Goal: Use online tool/utility: Use online tool/utility

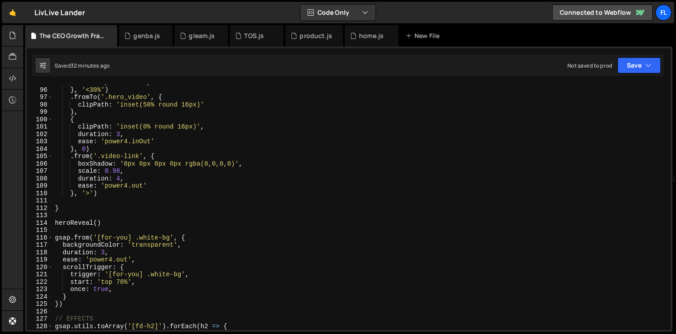
scroll to position [699, 0]
click at [108, 220] on div "ease : 'power4.out' , } , '<30%' ) . fromTo ( '.hero_video' , { clipPath : 'ins…" at bounding box center [360, 208] width 614 height 260
type textarea "heroReveal()"
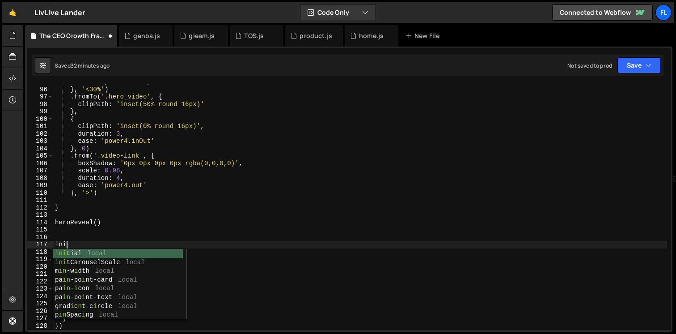
scroll to position [0, 0]
type textarea "i"
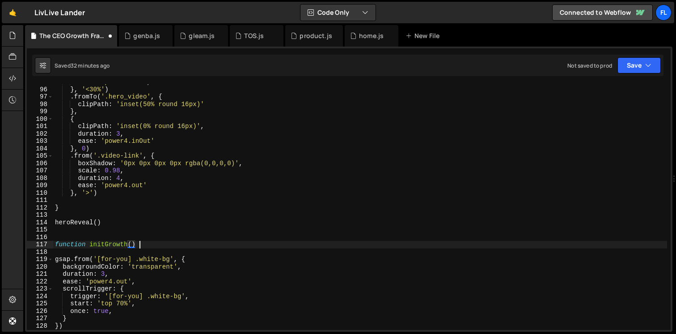
scroll to position [0, 5]
type textarea "function initGrowth() {"
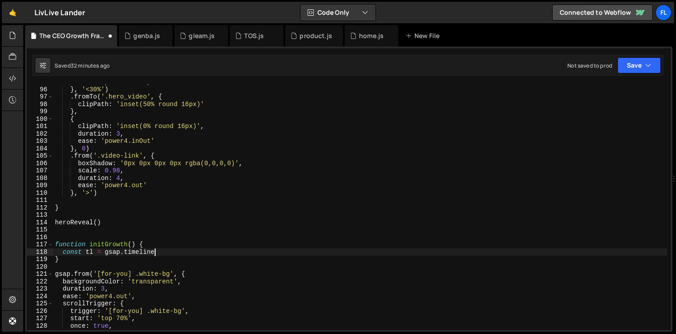
scroll to position [0, 7]
click at [160, 250] on div "ease : 'power4.out' , } , '<30%' ) . fromTo ( '.hero_video' , { clipPath : 'ins…" at bounding box center [360, 208] width 614 height 260
type textarea "const tl = gsap.timeline({)"
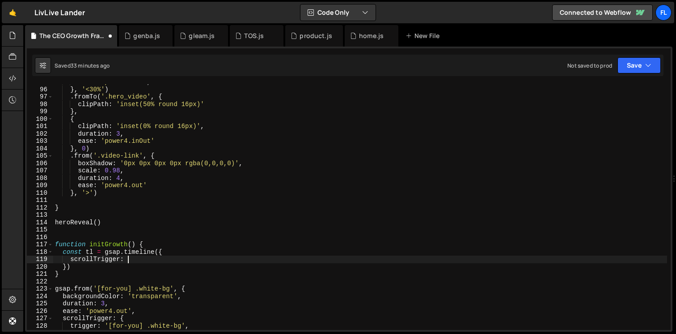
type textarea "scrollTrigger: {"
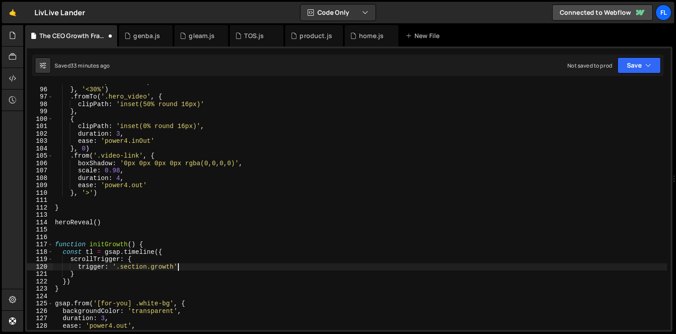
type textarea "trigger: '.section.growth','"
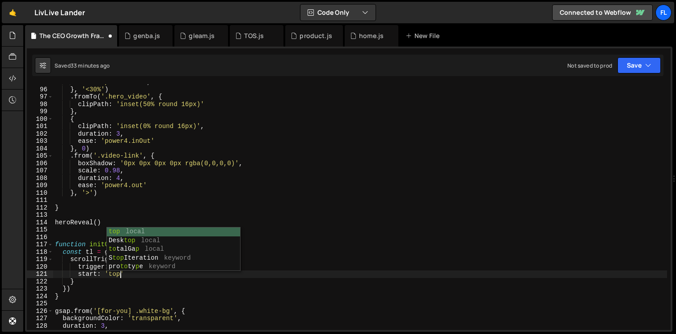
scroll to position [0, 4]
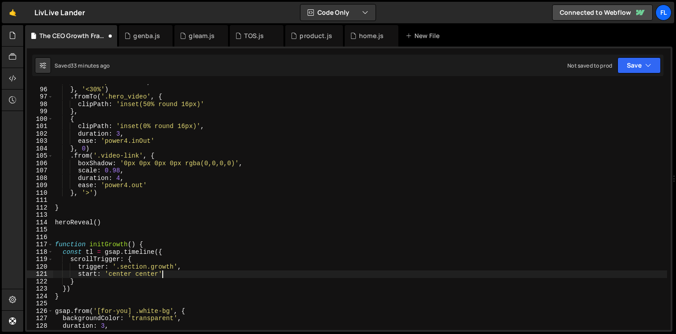
type textarea "start: 'center center','"
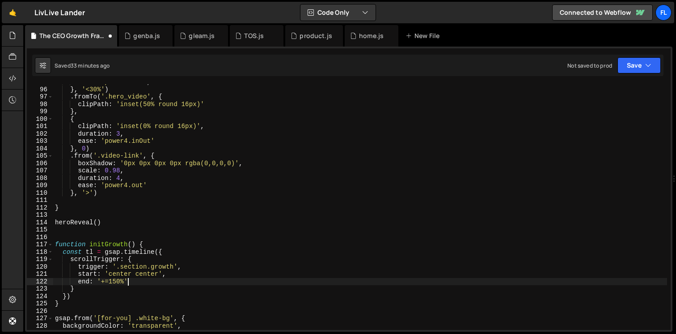
click at [138, 280] on div "ease : 'power4.out' , } , '<30%' ) . fromTo ( '.hero_video' , { clipPath : 'ins…" at bounding box center [360, 208] width 614 height 260
type textarea "end: '+=150%',"
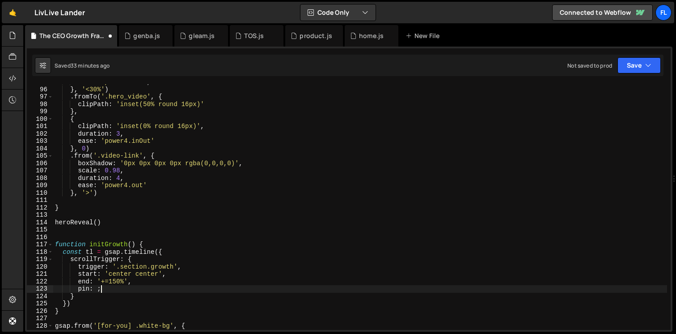
scroll to position [0, 2]
type textarea "pin: true,"
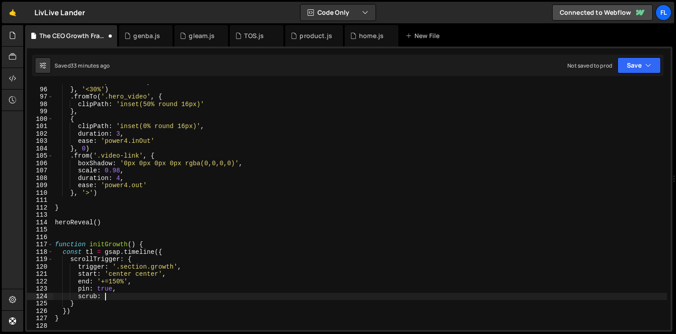
scroll to position [0, 3]
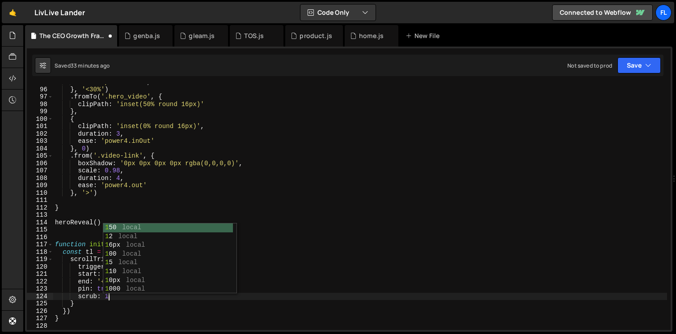
click at [80, 261] on div "ease : 'power4.out' , } , '<30%' ) . fromTo ( '.hero_video' , { clipPath : 'ins…" at bounding box center [360, 208] width 614 height 260
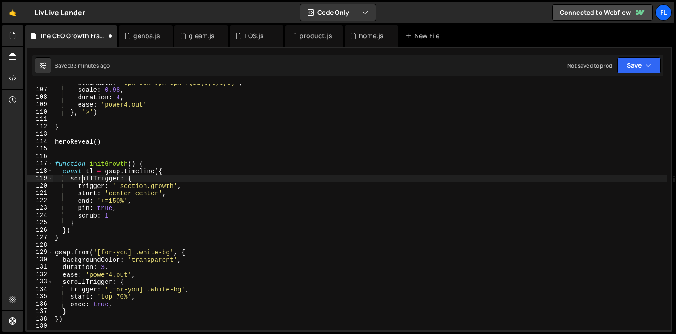
scroll to position [792, 0]
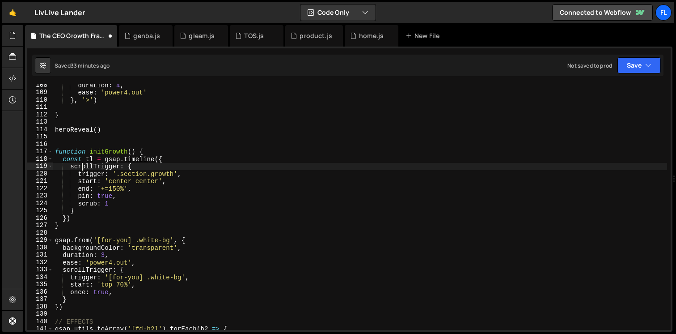
click at [73, 215] on div "duration : 4 , ease : 'power4.out' } , '>' ) } heroReveal ( ) function initGrow…" at bounding box center [360, 211] width 614 height 260
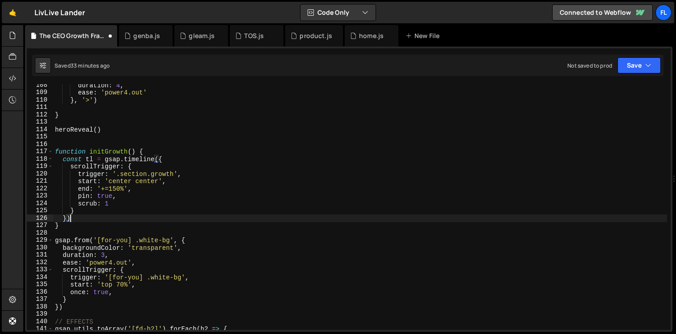
scroll to position [0, 0]
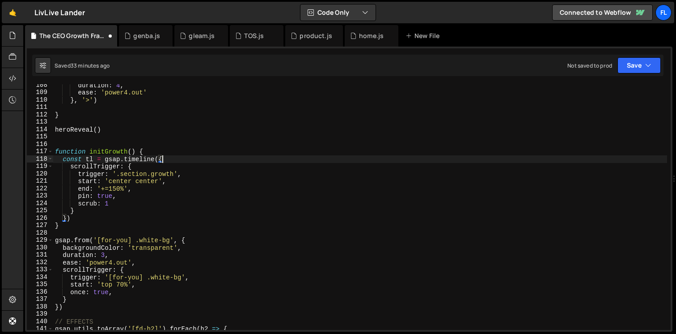
click at [172, 160] on div "duration : 4 , ease : 'power4.out' } , '>' ) } heroReveal ( ) function initGrow…" at bounding box center [360, 211] width 614 height 260
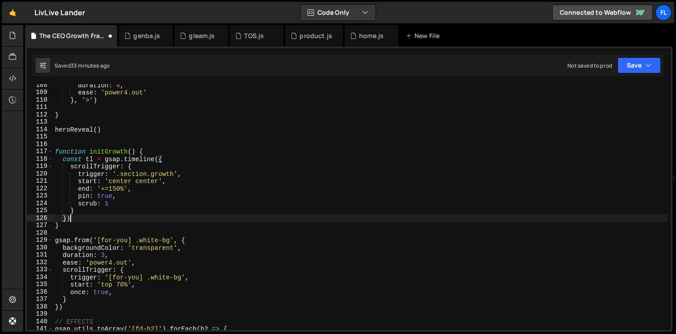
click at [80, 215] on div "duration : 4 , ease : 'power4.out' } , '>' ) } heroReveal ( ) function initGrow…" at bounding box center [360, 211] width 614 height 260
type textarea "})"
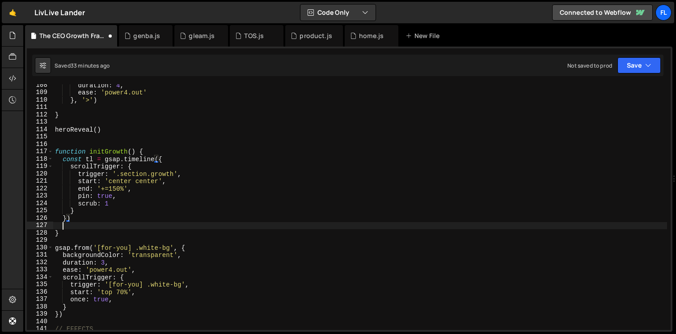
scroll to position [0, 0]
type textarea "."
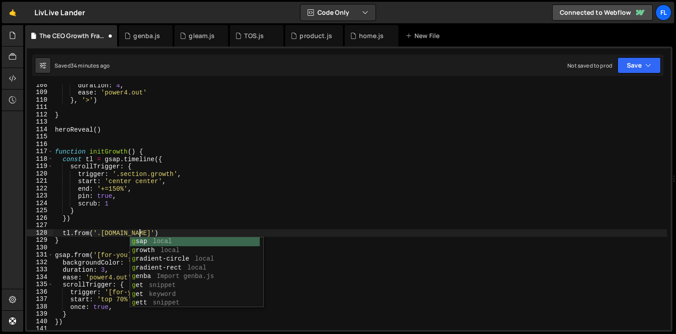
scroll to position [0, 6]
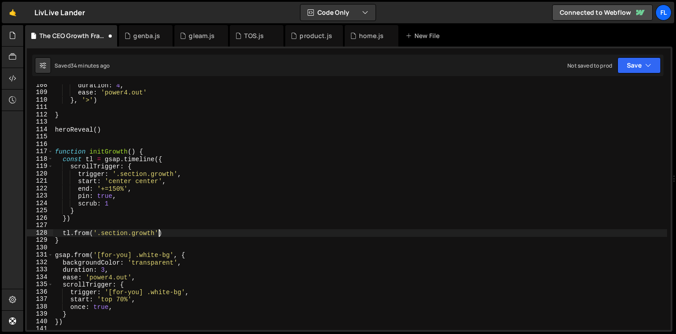
click at [160, 231] on div "duration : 4 , ease : 'power4.out' } , '>' ) } heroReveal ( ) function initGrow…" at bounding box center [360, 211] width 614 height 260
type textarea "tl.from('.section.growth', {)"
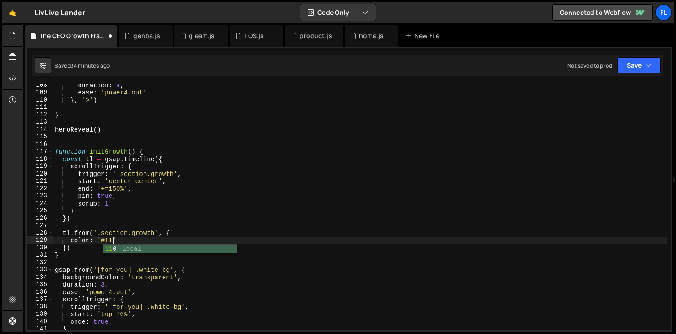
scroll to position [0, 4]
click at [131, 239] on div "duration : 4 , ease : 'power4.out' } , '>' ) } heroReveal ( ) function initGrow…" at bounding box center [360, 211] width 614 height 260
type textarea "color: '#111',"
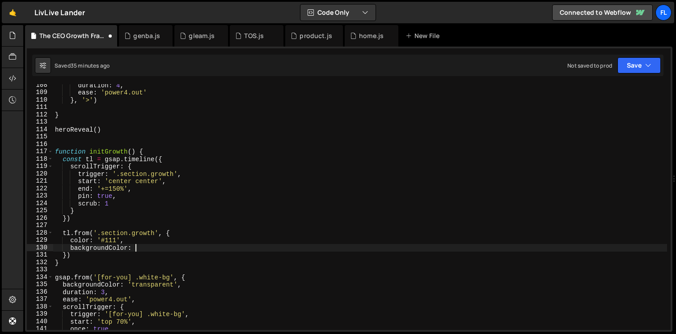
scroll to position [0, 5]
paste textarea "#EFEFEF'"
click at [184, 248] on div "duration : 4 , ease : 'power4.out' } , '>' ) } heroReveal ( ) function initGrow…" at bounding box center [360, 211] width 614 height 260
type textarea "backgroundColor: '#EFEFEF',"
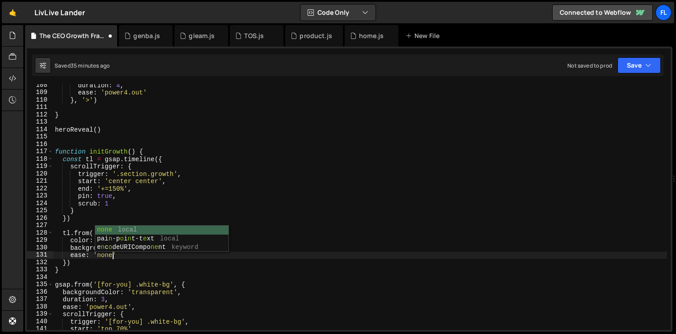
scroll to position [0, 4]
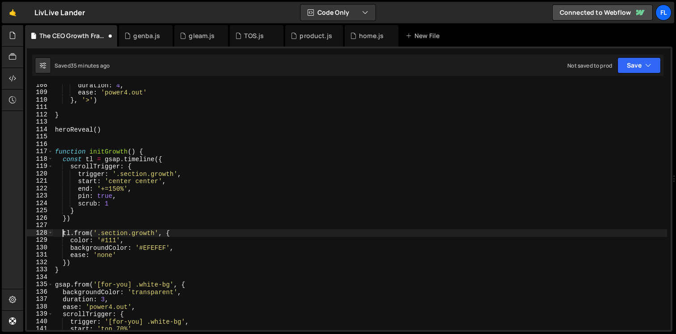
click at [63, 232] on div "duration : 4 , ease : 'power4.out' } , '>' ) } heroReveal ( ) function initGrow…" at bounding box center [360, 211] width 614 height 260
click at [69, 231] on div "duration : 4 , ease : 'power4.out' } , '>' ) } heroReveal ( ) function initGrow…" at bounding box center [360, 211] width 614 height 260
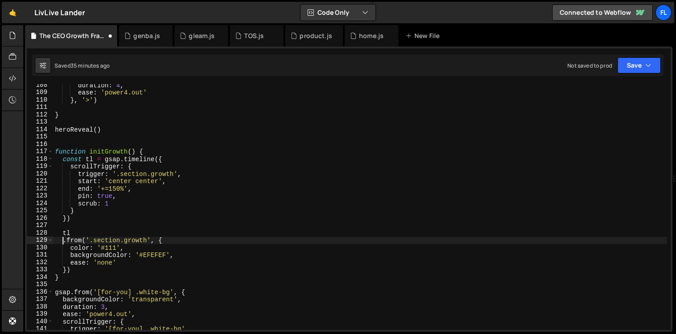
scroll to position [0, 0]
click at [76, 233] on div "duration : 4 , ease : 'power4.out' } , '>' ) } heroReveal ( ) function initGrow…" at bounding box center [360, 211] width 614 height 260
type textarea "tl"
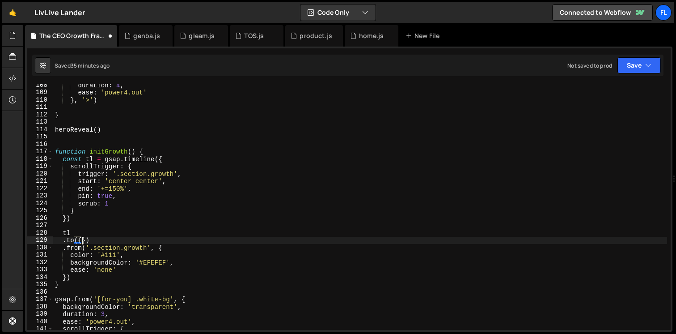
scroll to position [0, 1]
type textarea ".to({}, {duration: 0.5})"
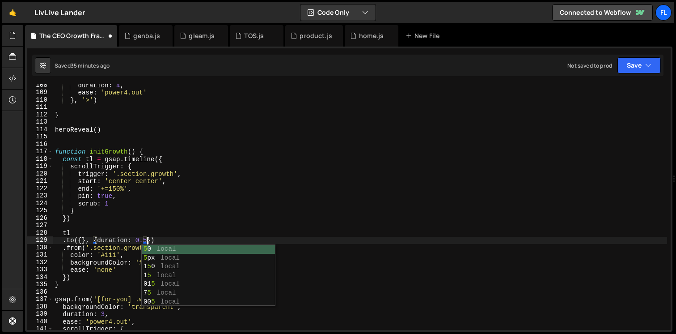
scroll to position [0, 6]
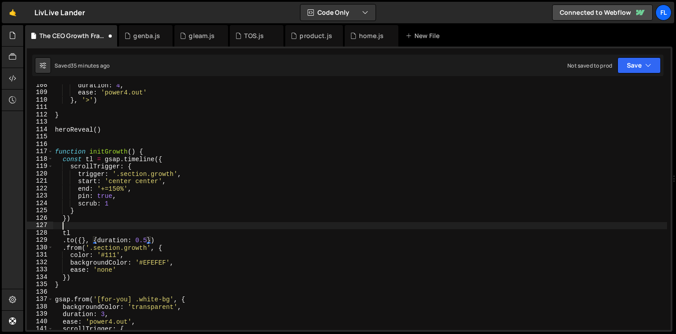
click at [85, 223] on div "duration : 4 , ease : 'power4.out' } , '>' ) } heroReveal ( ) function initGrow…" at bounding box center [360, 211] width 614 height 260
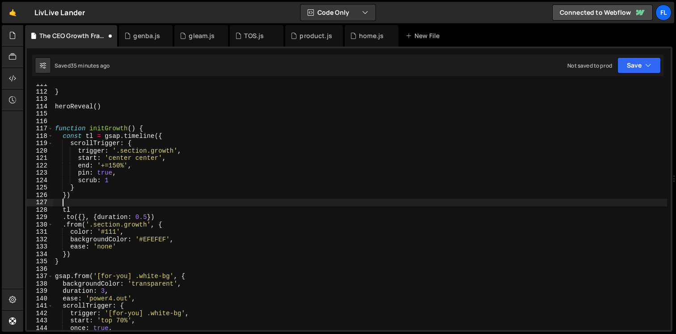
scroll to position [815, 0]
click at [176, 226] on div "} heroReveal ( ) function initGrowth ( ) { const tl = gsap . timeline ({ scroll…" at bounding box center [360, 210] width 614 height 260
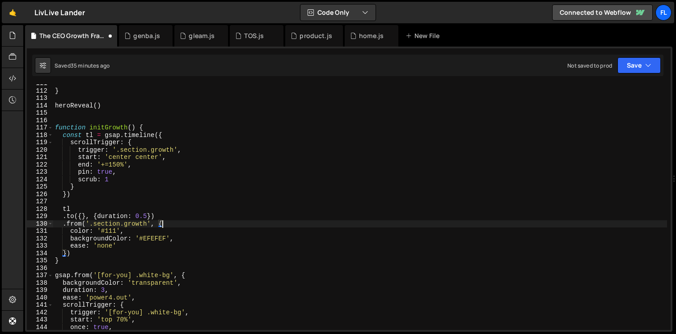
click at [78, 251] on div "} heroReveal ( ) function initGrowth ( ) { const tl = gsap . timeline ({ scroll…" at bounding box center [360, 210] width 614 height 260
type textarea "})"
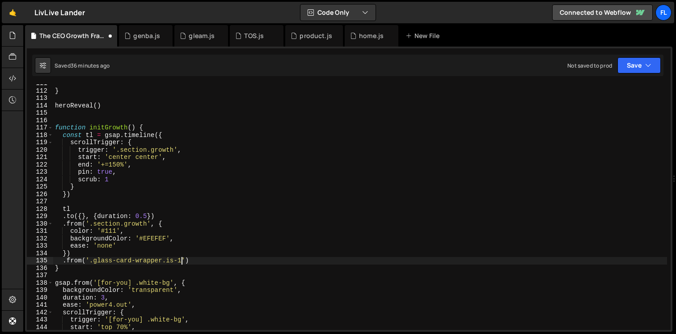
scroll to position [0, 8]
click at [185, 259] on div "} heroReveal ( ) function initGrowth ( ) { const tl = gsap . timeline ({ scroll…" at bounding box center [360, 210] width 614 height 260
type textarea ".from('.glass-card-wrapper.is-1', {)"
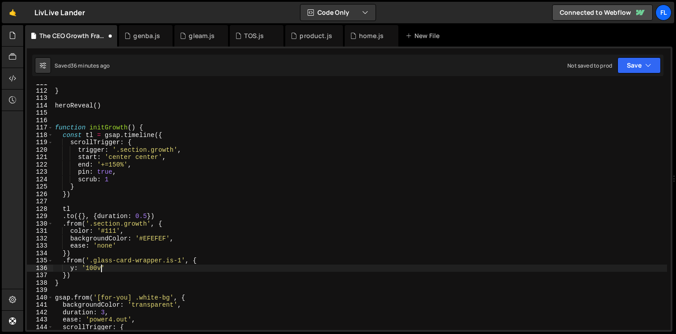
scroll to position [0, 3]
click at [141, 268] on div "} heroReveal ( ) function initGrowth ( ) { const tl = gsap . timeline ({ scroll…" at bounding box center [360, 210] width 614 height 260
type textarea "y: '100vh',"
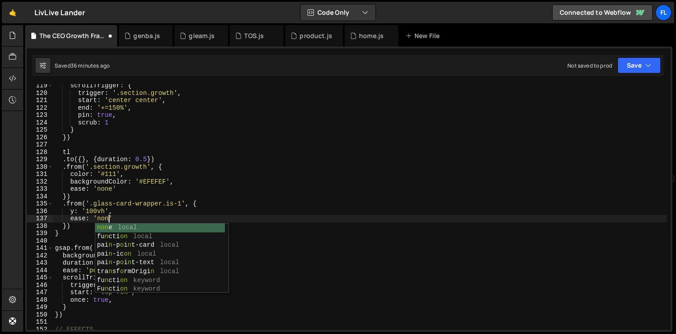
scroll to position [0, 4]
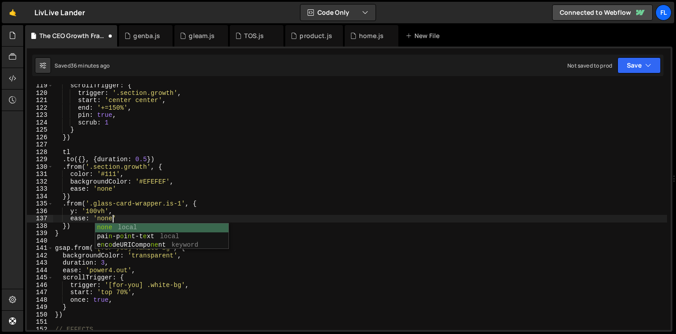
click at [122, 207] on div "scrollTrigger : { trigger : '.section.growth' , start : 'center center' , end :…" at bounding box center [360, 212] width 614 height 260
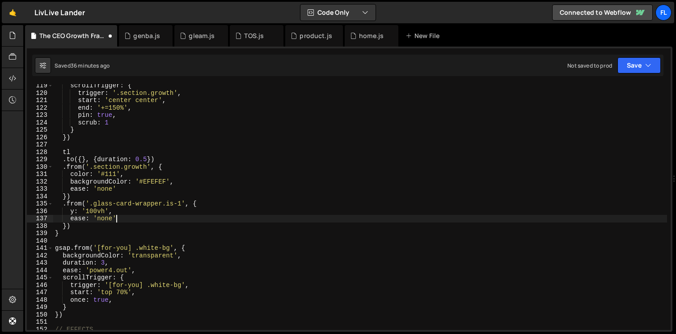
click at [133, 215] on div "scrollTrigger : { trigger : '.section.growth' , start : 'center center' , end :…" at bounding box center [360, 212] width 614 height 260
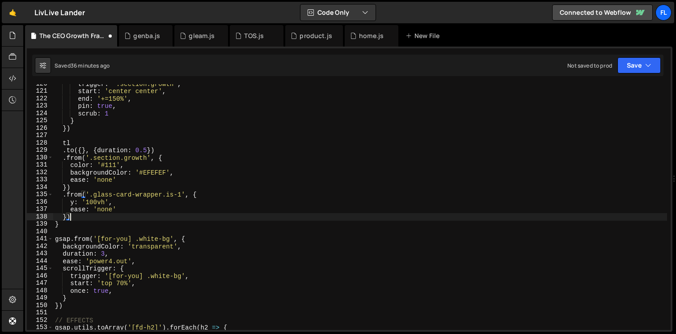
click at [75, 215] on div "trigger : '.section.growth' , start : 'center center' , end : '+=150%' , pin : …" at bounding box center [360, 210] width 614 height 260
type textarea "})"
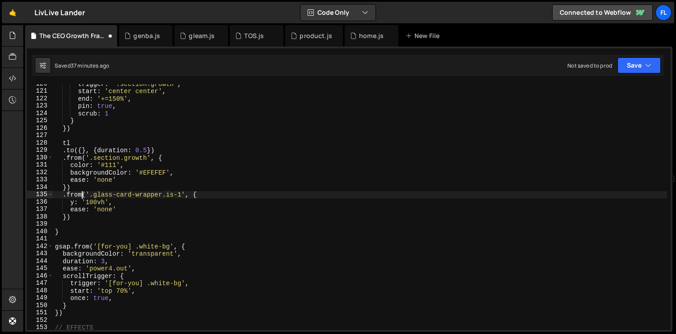
click at [82, 194] on div "trigger : '.section.growth' , start : 'center center' , end : '+=150%' , pin : …" at bounding box center [360, 210] width 614 height 260
click at [196, 196] on div "trigger : '.section.growth' , start : 'center center' , end : '+=150%' , pin : …" at bounding box center [360, 210] width 614 height 260
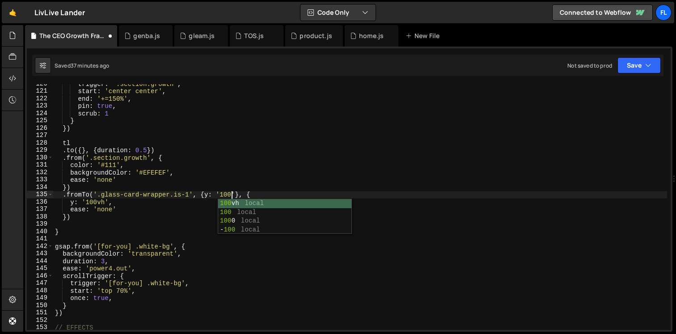
scroll to position [0, 13]
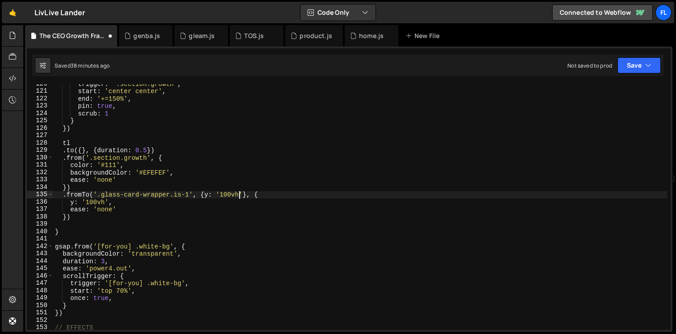
click at [86, 203] on div "trigger : '.section.growth' , start : 'center center' , end : '+=150%' , pin : …" at bounding box center [360, 210] width 614 height 260
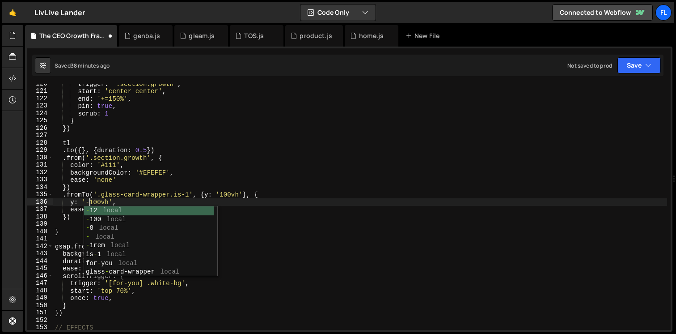
click at [105, 190] on div "trigger : '.section.growth' , start : 'center center' , end : '+=150%' , pin : …" at bounding box center [360, 210] width 614 height 260
type textarea "})"
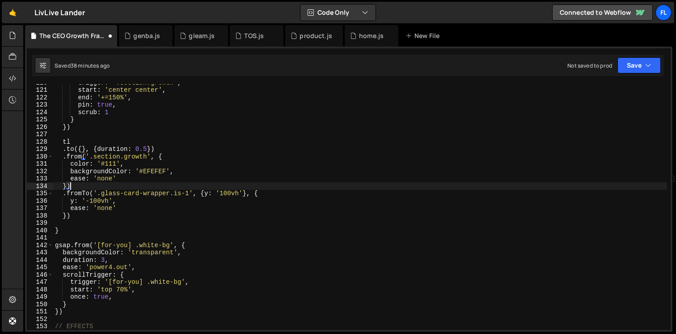
scroll to position [898, 0]
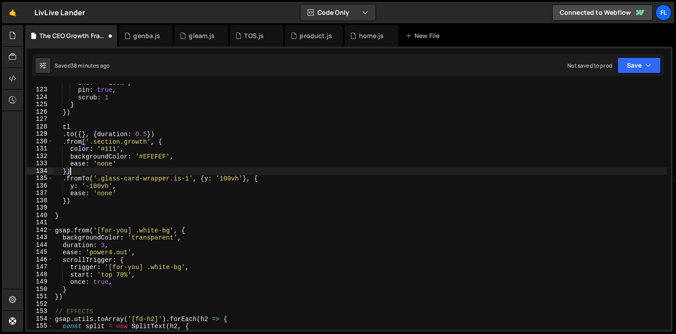
click at [80, 199] on div "end : '+=150%' , pin : true , scrub : 1 } }) tl . to ({ } , { duration : 0.5 })…" at bounding box center [360, 209] width 614 height 260
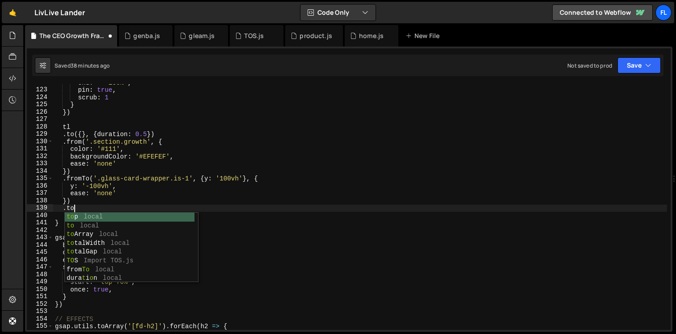
scroll to position [0, 1]
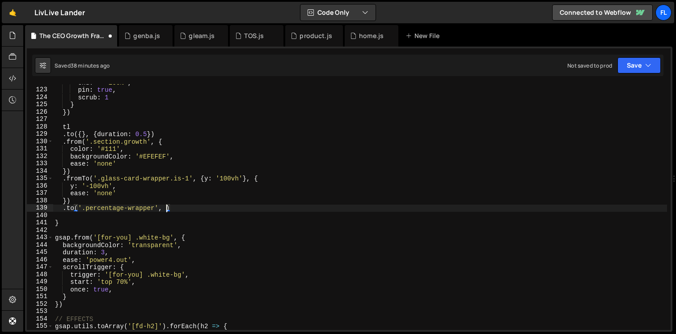
type textarea ".to('.percentage-wrapper', {')"
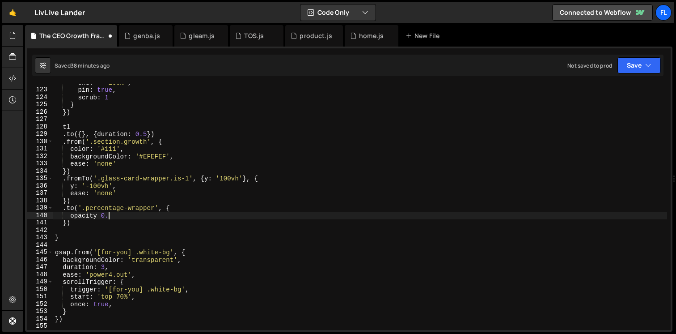
type textarea "opacity 0.4,"
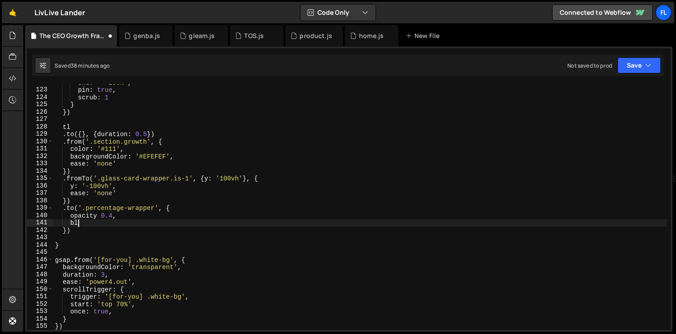
type textarea "b"
click at [162, 220] on div "end : '+=150%' , pin : true , scrub : 1 } }) tl . to ({ } , { duration : 0.5 })…" at bounding box center [360, 209] width 614 height 260
type textarea "filter: 'blur(10px)',"
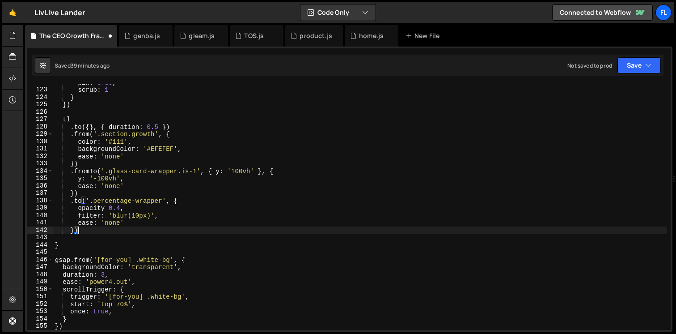
scroll to position [0, 1]
click at [74, 228] on div "pin : true , scrub : 1 } }) tl . to ({ } , { duration : 0.5 }) . from ( '.secti…" at bounding box center [360, 209] width 614 height 260
click at [105, 215] on div "pin : true , scrub : 1 } }) tl . to ({ } , { duration : 0.5 }) . from ( '.secti…" at bounding box center [360, 209] width 614 height 260
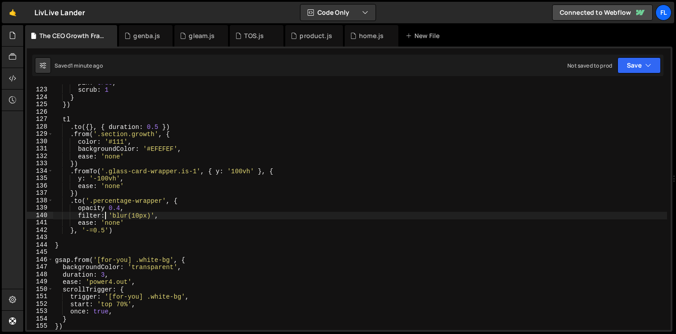
click at [125, 229] on div "pin : true , scrub : 1 } }) tl . to ({ } , { duration : 0.5 }) . from ( '.secti…" at bounding box center [360, 209] width 614 height 260
type textarea "}, '-=0.5')"
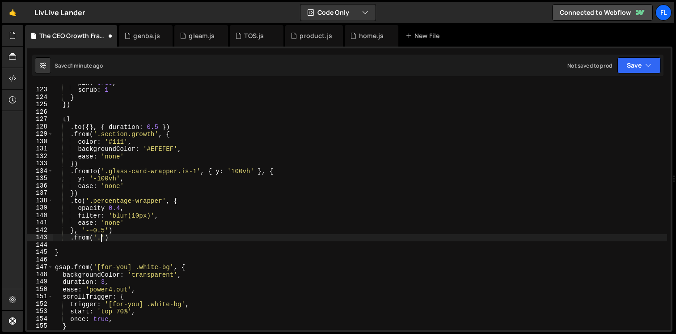
scroll to position [0, 3]
paste textarea "growth_bottom-text"
type textarea ".from('.growth_bottom-text', {)"
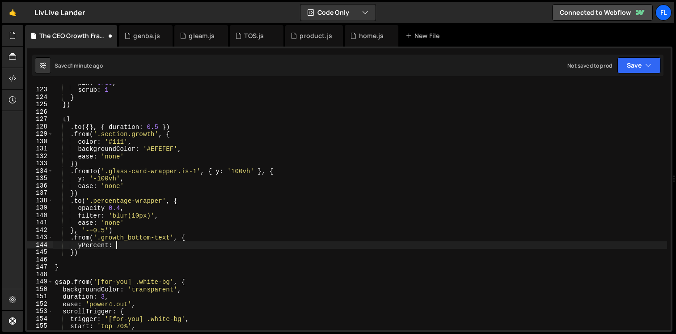
scroll to position [0, 4]
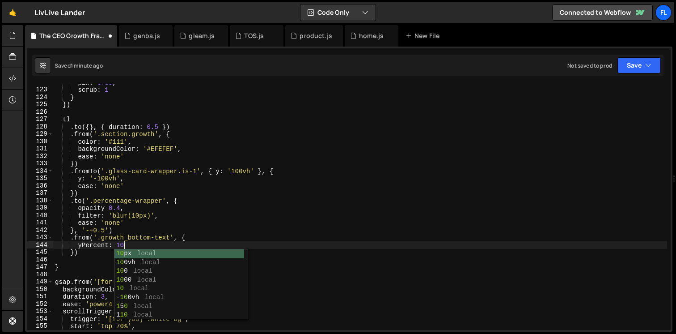
type textarea "yPercent: 100,"
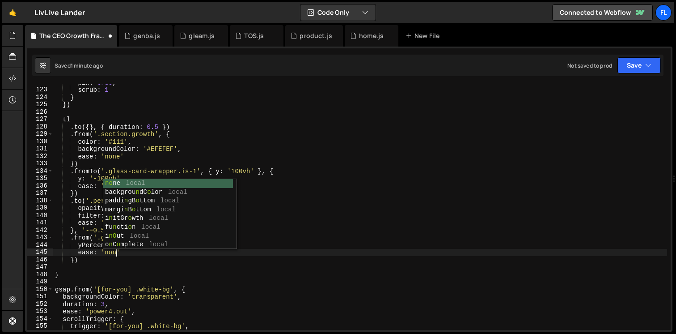
scroll to position [0, 4]
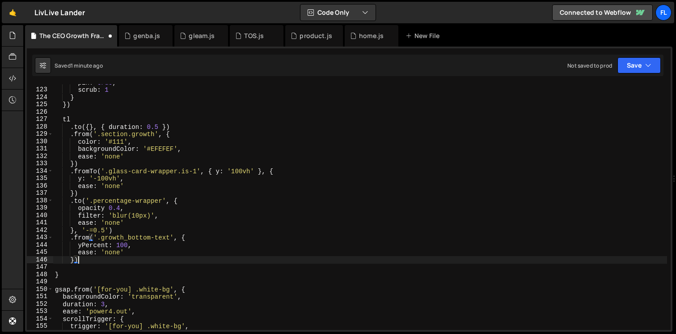
click at [99, 262] on div "pin : true , scrub : 1 } }) tl . to ({ } , { duration : 0.5 }) . from ( '.secti…" at bounding box center [360, 209] width 614 height 260
click at [73, 262] on div "pin : true , scrub : 1 } }) tl . to ({ } , { duration : 0.5 }) . from ( '.secti…" at bounding box center [360, 209] width 614 height 260
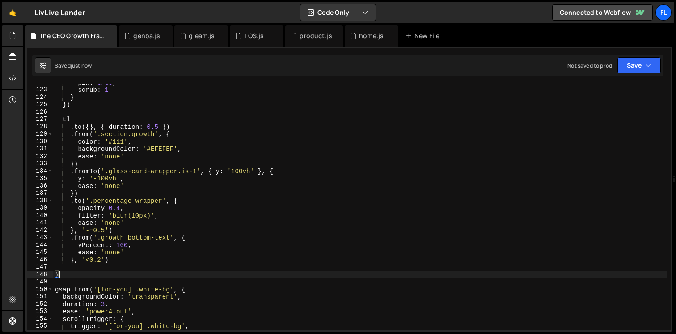
click at [62, 275] on div "pin : true , scrub : 1 } }) tl . to ({ } , { duration : 0.5 }) . from ( '.secti…" at bounding box center [360, 209] width 614 height 260
type textarea "}"
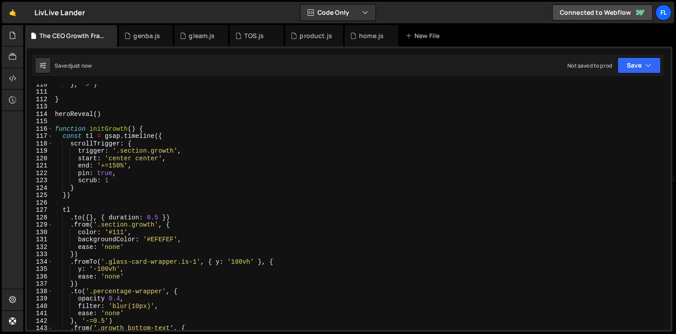
scroll to position [807, 0]
type textarea "initGrowth()"
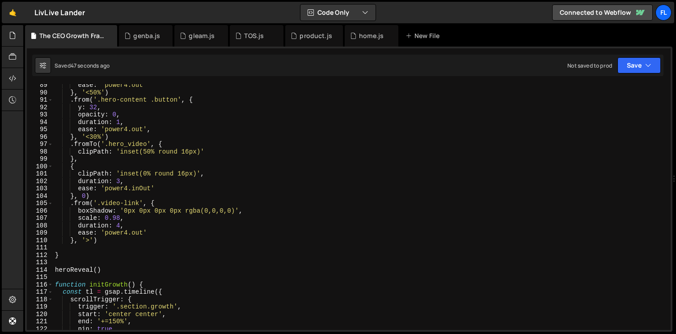
scroll to position [658, 0]
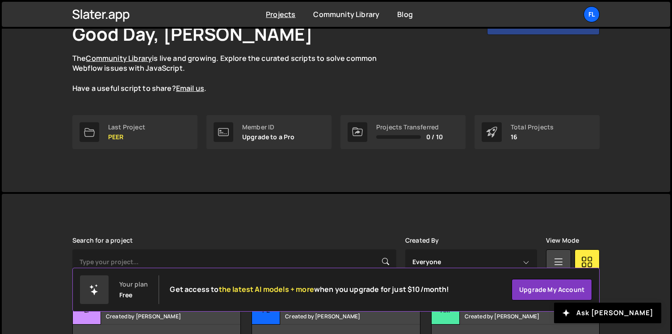
scroll to position [68, 0]
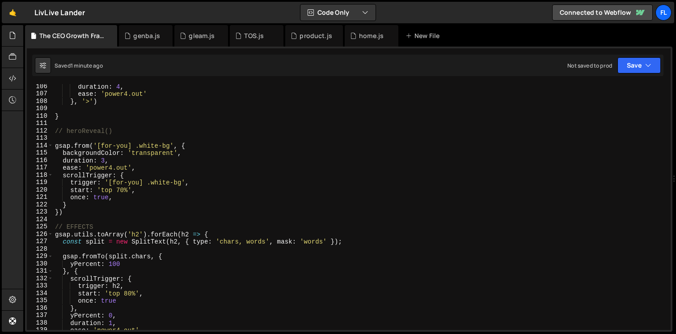
scroll to position [776, 0]
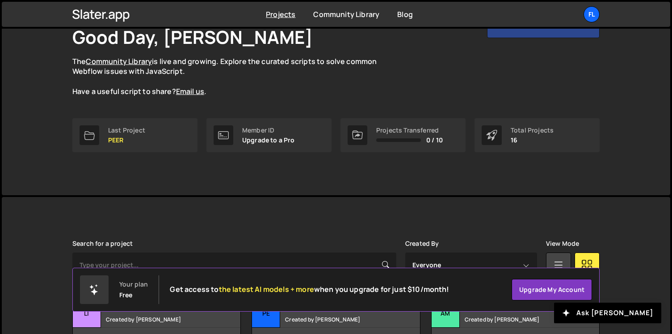
scroll to position [68, 0]
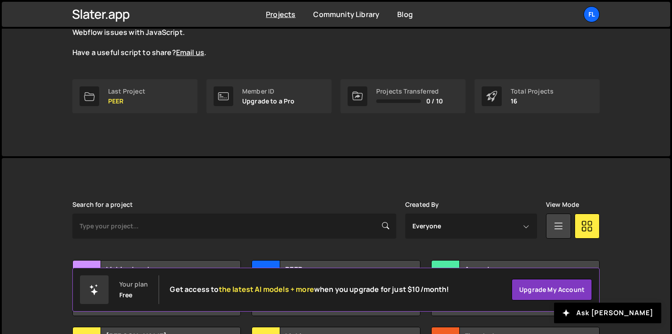
scroll to position [39, 0]
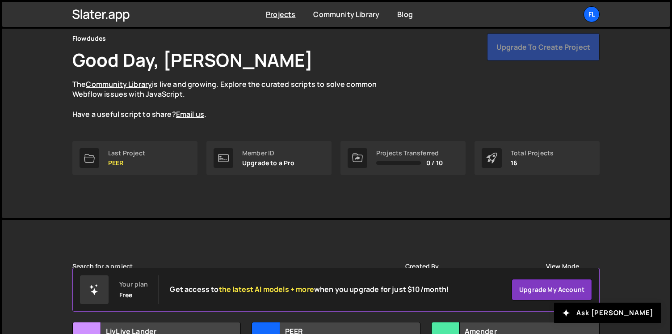
scroll to position [39, 0]
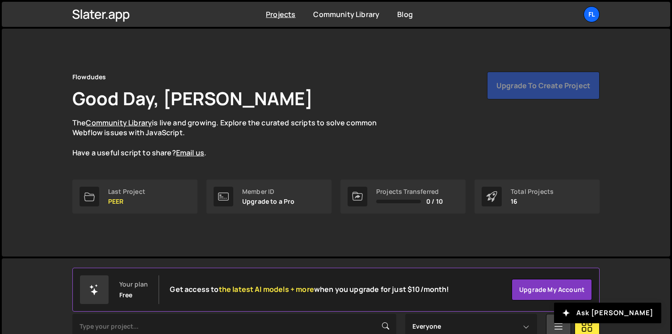
scroll to position [68, 0]
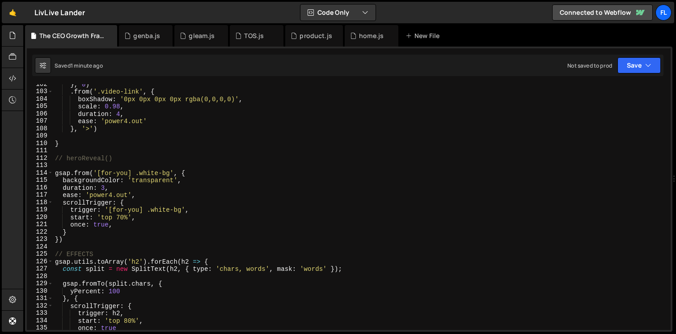
scroll to position [749, 0]
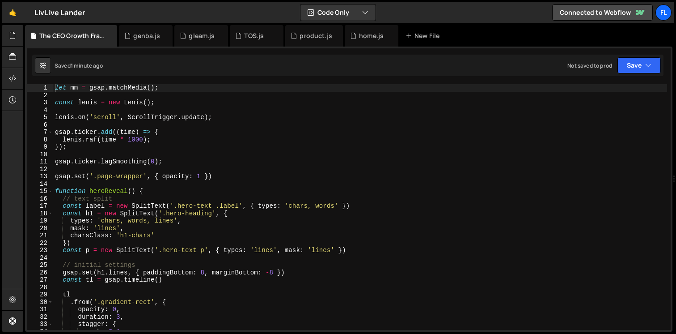
click at [119, 111] on div "let mm = gsap . matchMedia ( ) ; const [PERSON_NAME] = new [PERSON_NAME] ( ) ; …" at bounding box center [360, 214] width 614 height 260
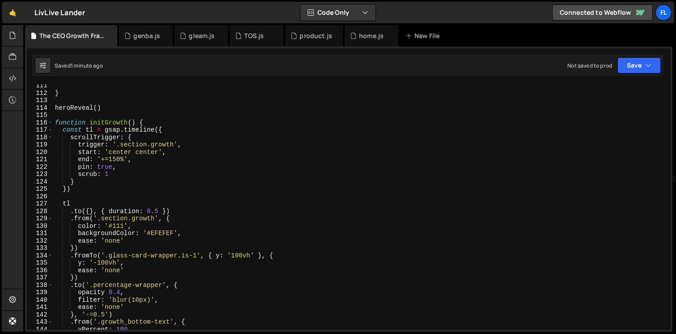
scroll to position [814, 0]
click at [119, 165] on div "} heroReveal ( ) function initGrowth ( ) { const tl = gsap . timeline ({ scroll…" at bounding box center [360, 211] width 614 height 260
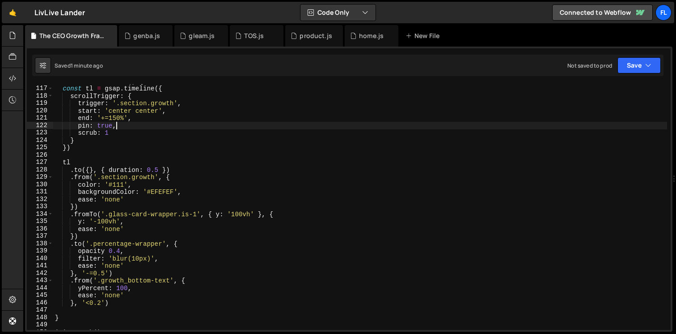
scroll to position [854, 0]
click at [119, 165] on div "function initGrowth ( ) { const tl = gsap . timeline ({ scrollTrigger : { trigg…" at bounding box center [360, 208] width 614 height 260
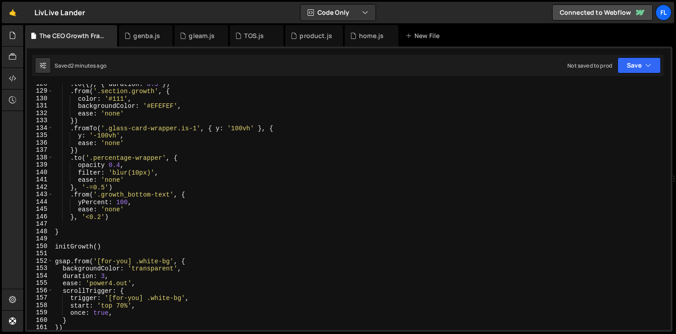
scroll to position [941, 0]
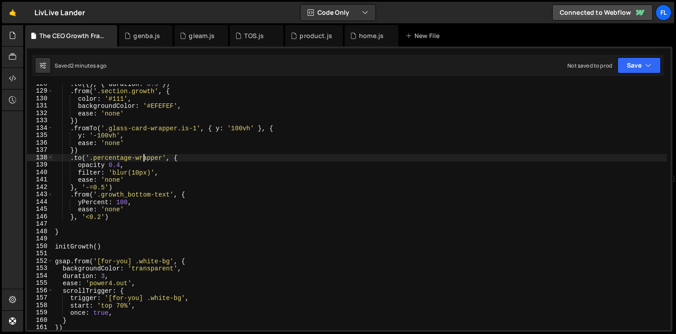
click at [143, 155] on div ". to ({ } , { duration : 0.5 }) . from ( '.section.growth' , { color : '#111' ,…" at bounding box center [360, 210] width 614 height 260
type textarea ".to('.percentage-wrapper', {"
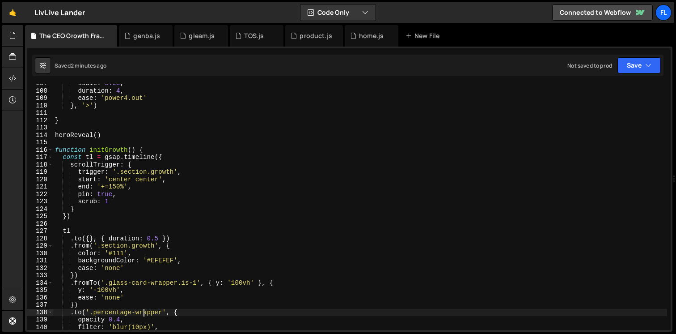
scroll to position [760, 0]
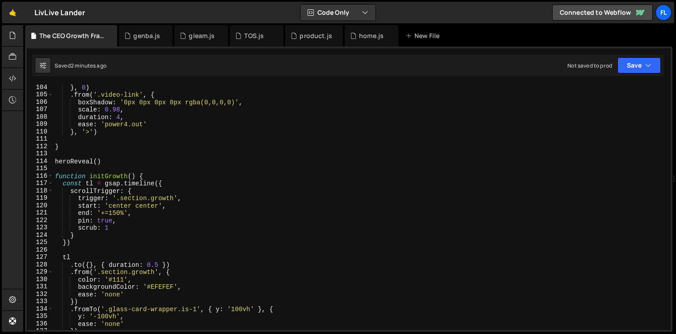
click at [57, 169] on div "} , 0 ) . from ( '.video-link' , { boxShadow : '0px 0px 0px 0px rgba(0,0,0,0)' …" at bounding box center [360, 214] width 614 height 260
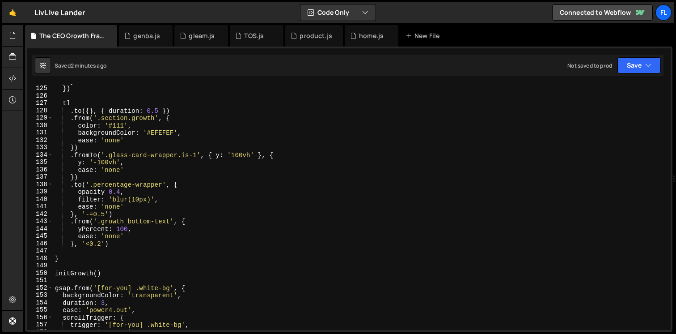
scroll to position [921, 0]
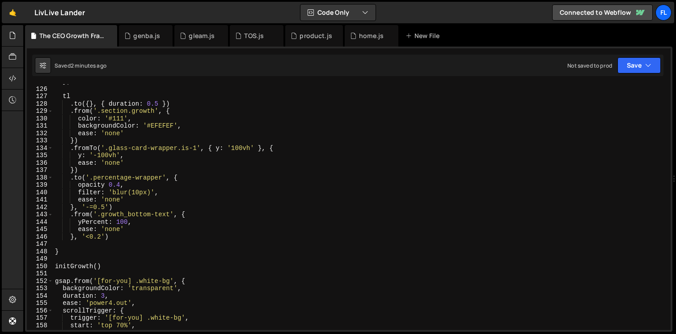
click at [120, 263] on div "}) tl . to ({ } , { duration : 0.5 }) . from ( '.section.growth' , { color : '#…" at bounding box center [360, 208] width 614 height 260
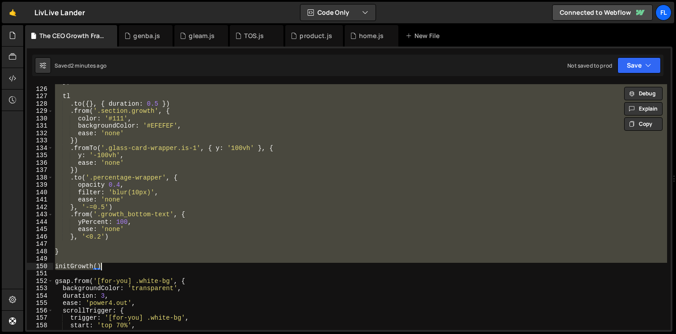
paste textarea
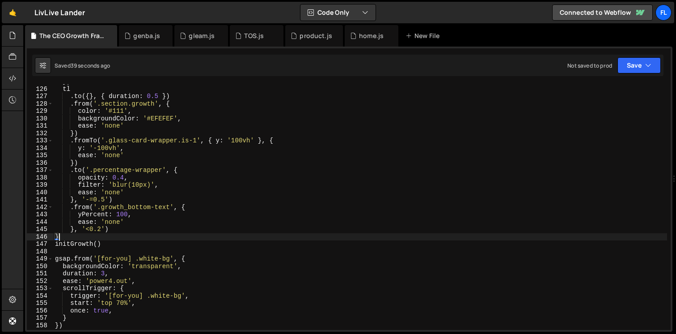
click at [106, 196] on div "}) tl . to ({ } , { duration : 0.5 }) . from ( '.section.growth' , { color : '#…" at bounding box center [360, 208] width 614 height 260
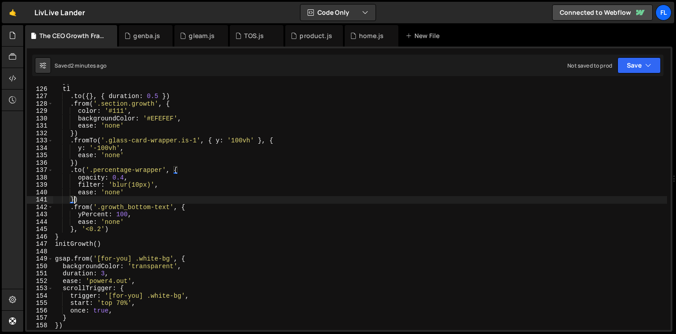
click at [221, 140] on div "}) tl . to ({ } , { duration : 0.5 }) . from ( '.section.growth' , { color : '#…" at bounding box center [360, 208] width 614 height 260
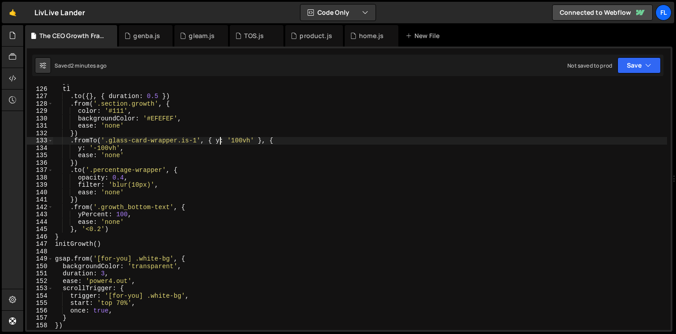
scroll to position [0, 12]
click at [278, 140] on div "}) tl . to ({ } , { duration : 0.5 }) . from ( '.section.growth' , { color : '#…" at bounding box center [360, 208] width 614 height 260
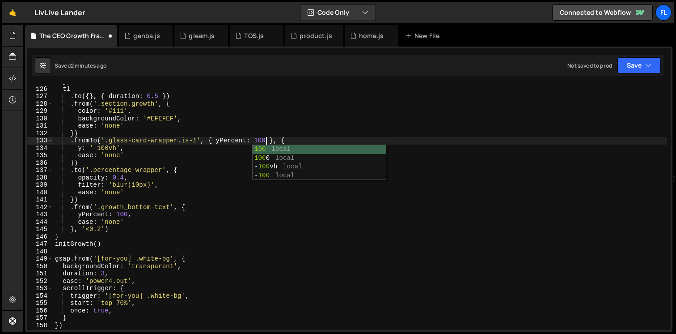
scroll to position [0, 14]
click at [204, 157] on div "}) tl . to ({ } , { duration : 0.5 }) . from ( '.section.growth' , { color : '#…" at bounding box center [360, 208] width 614 height 260
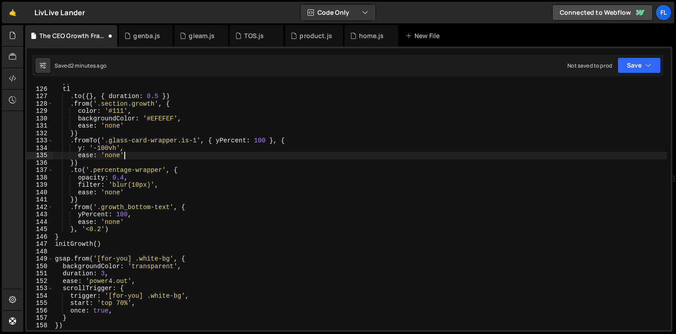
scroll to position [0, 4]
click at [116, 146] on div "}) tl . to ({ } , { duration : 0.5 }) . from ( '.section.growth' , { color : '#…" at bounding box center [360, 208] width 614 height 260
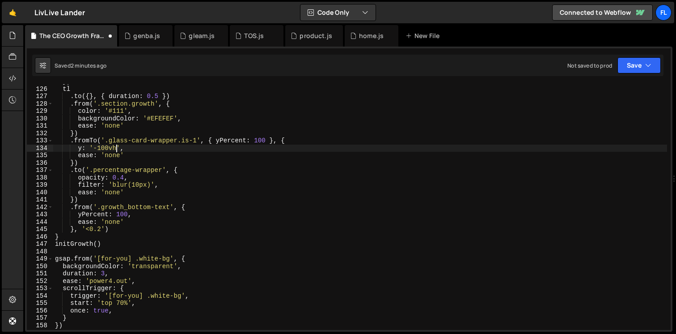
click at [81, 148] on div "}) tl . to ({ } , { duration : 0.5 }) . from ( '.section.growth' , { color : '#…" at bounding box center [360, 208] width 614 height 260
click at [146, 147] on div "}) tl . to ({ } , { duration : 0.5 }) . from ( '.section.growth' , { color : '#…" at bounding box center [360, 208] width 614 height 260
type textarea "yPercent: -100,"
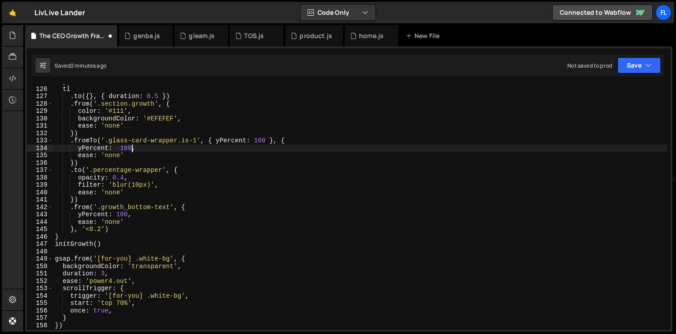
click at [147, 146] on div "}) tl . to ({ } , { duration : 0.5 }) . from ( '.section.growth' , { color : '#…" at bounding box center [360, 208] width 614 height 260
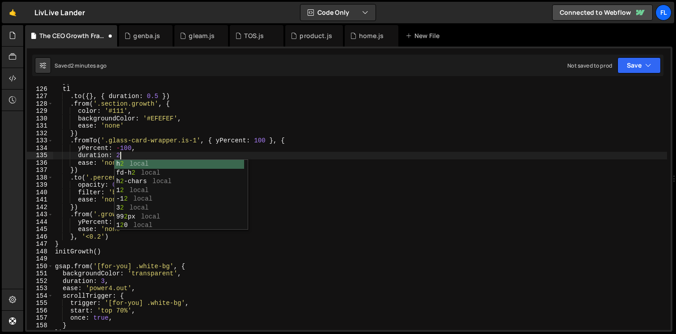
scroll to position [0, 4]
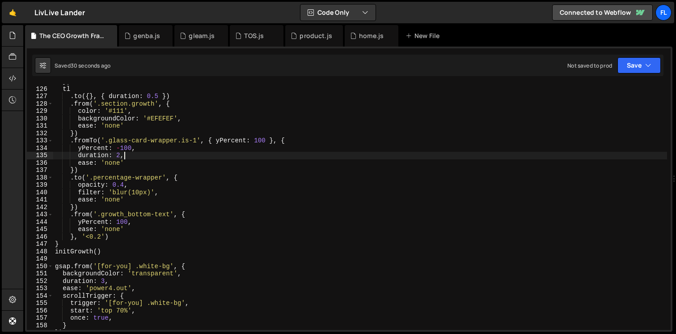
click at [128, 148] on div "}) tl . to ({ } , { duration : 0.5 }) . from ( '.section.growth' , { color : '#…" at bounding box center [360, 208] width 614 height 260
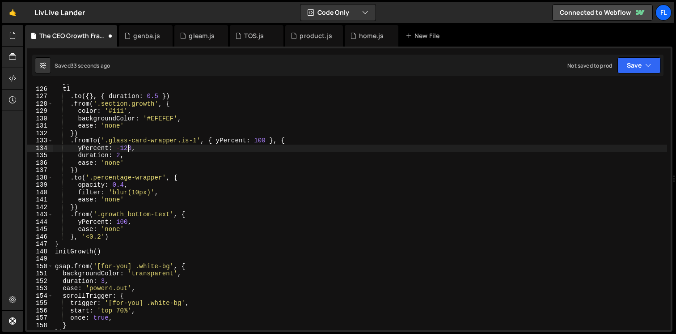
scroll to position [0, 5]
click at [263, 141] on div "}) tl . to ({ } , { duration : 0.5 }) . from ( '.section.growth' , { color : '#…" at bounding box center [360, 208] width 614 height 260
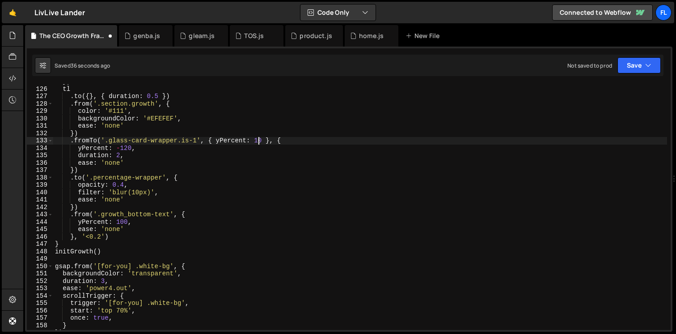
scroll to position [0, 14]
click at [120, 237] on div "}) tl . to ({ } , { duration : 0.5 }) . from ( '.section.growth' , { color : '#…" at bounding box center [360, 208] width 614 height 260
type textarea "}, '<0.2')"
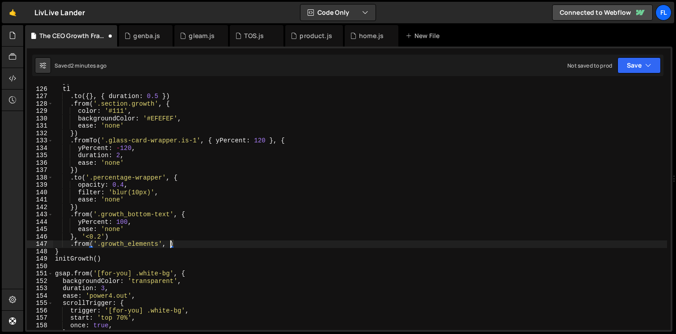
type textarea ".from('.growth_elements', {')"
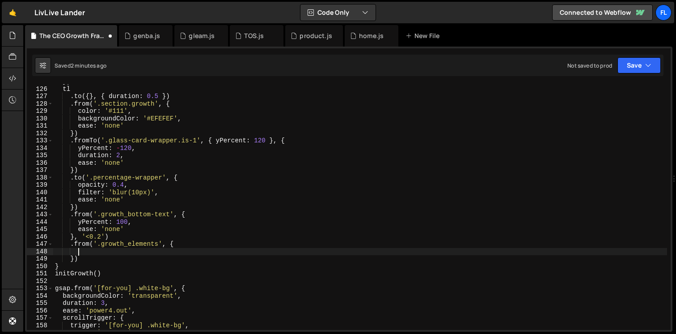
scroll to position [0, 1]
type textarea "opacity: 0,"
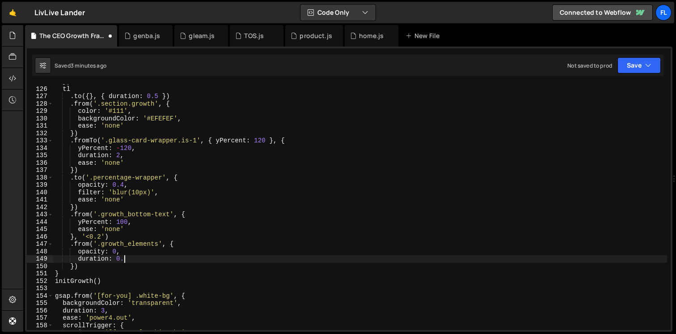
type textarea "duration: 0.1,"
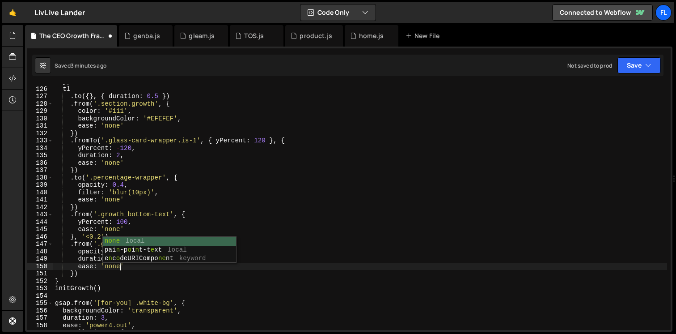
scroll to position [0, 4]
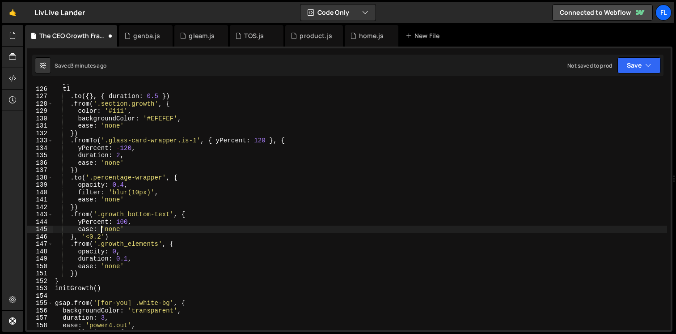
click at [102, 230] on div "}) tl . to ({ } , { duration : 0.5 }) . from ( '.section.growth' , { color : '#…" at bounding box center [360, 208] width 614 height 260
click at [127, 258] on div "}) tl . to ({ } , { duration : 0.5 }) . from ( '.section.growth' , { color : '#…" at bounding box center [360, 208] width 614 height 260
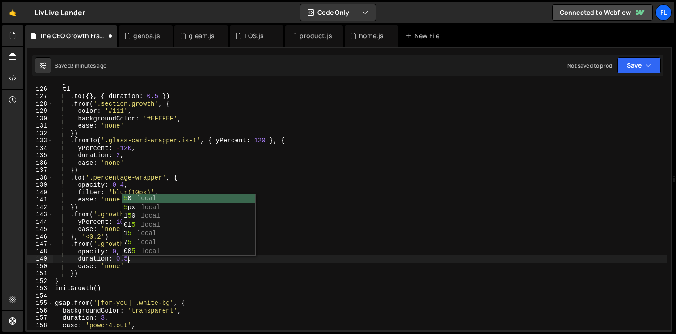
scroll to position [0, 5]
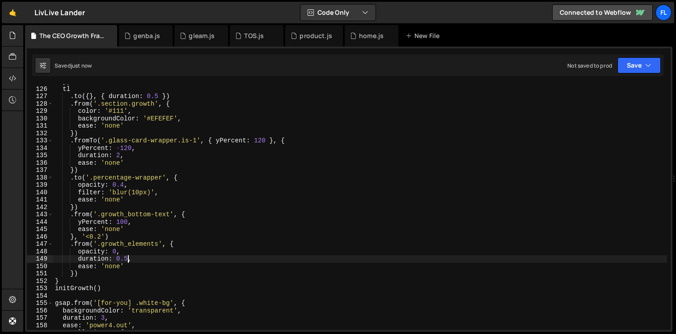
click at [105, 285] on div "}) tl . to ({ } , { duration : 0.5 }) . from ( '.section.growth' , { color : '#…" at bounding box center [360, 208] width 614 height 260
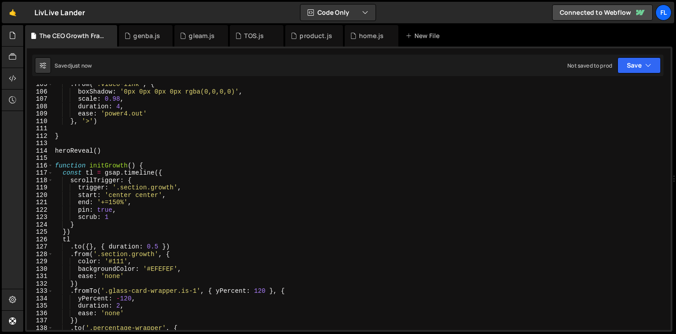
scroll to position [731, 0]
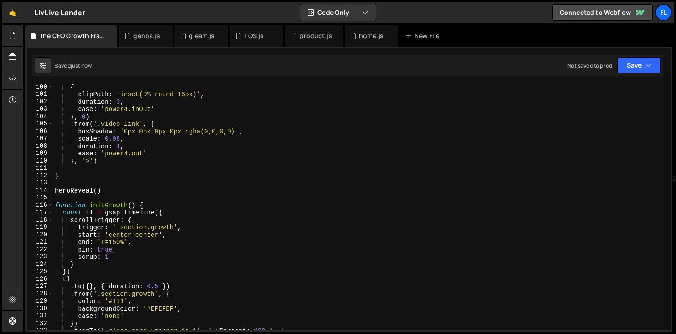
click at [55, 208] on div "{ clipPath : 'inset(0% round 16px)' , duration : 3 , ease : 'power4.inOut' } , …" at bounding box center [360, 213] width 614 height 260
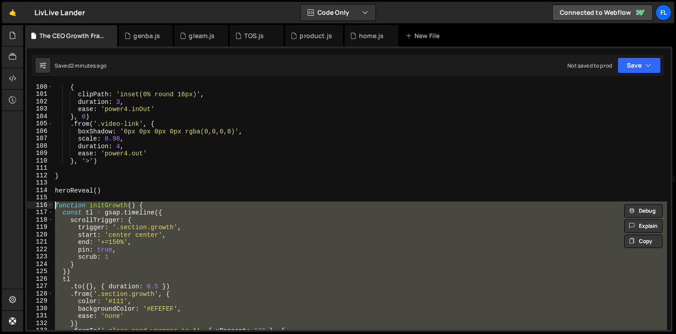
paste textarea "initGrowth()"
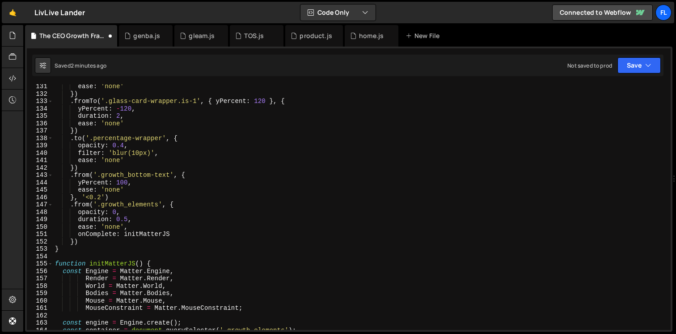
scroll to position [960, 0]
drag, startPoint x: 118, startPoint y: 234, endPoint x: 87, endPoint y: 232, distance: 30.4
click at [87, 232] on div "ease : 'none' }) . fromTo ( '.glass-card-wrapper.is-1' , { yPercent : 120 } , {…" at bounding box center [360, 213] width 614 height 260
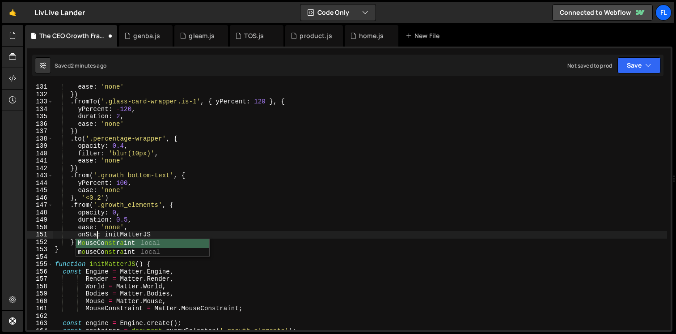
scroll to position [0, 3]
click at [89, 204] on div "ease : 'none' }) . fromTo ( '.glass-card-wrapper.is-1' , { yPercent : 120 } , {…" at bounding box center [360, 213] width 614 height 260
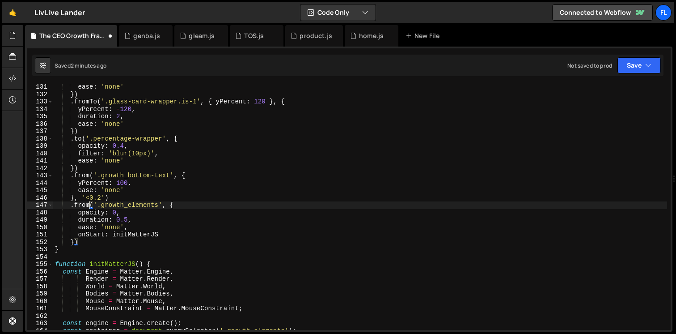
click at [75, 243] on div "ease : 'none' }) . fromTo ( '.glass-card-wrapper.is-1' , { yPercent : 120 } , {…" at bounding box center [360, 213] width 614 height 260
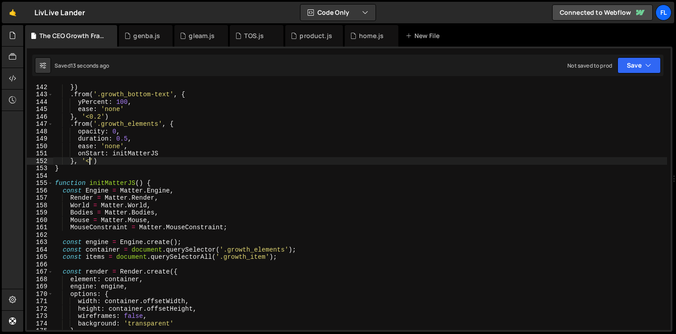
scroll to position [1041, 0]
click at [202, 190] on div "}) . from ( '.growth_bottom-text' , { yPercent : 100 , ease : 'none' } , '<0.2'…" at bounding box center [360, 213] width 614 height 260
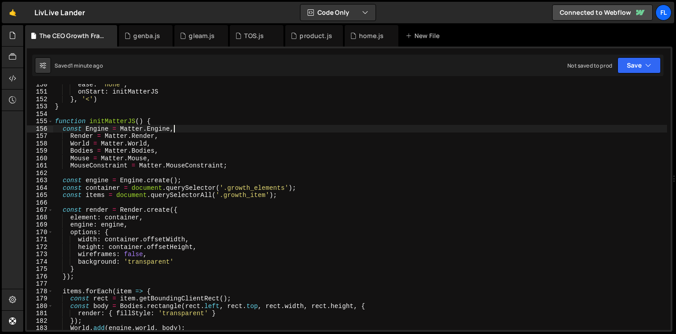
scroll to position [1103, 0]
click at [212, 182] on div "ease : 'none' , onStart : initMatterJS } , '<' ) } function initMatterJS ( ) { …" at bounding box center [360, 210] width 614 height 260
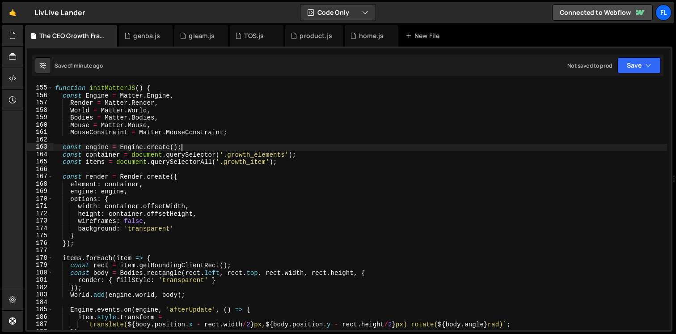
scroll to position [1135, 0]
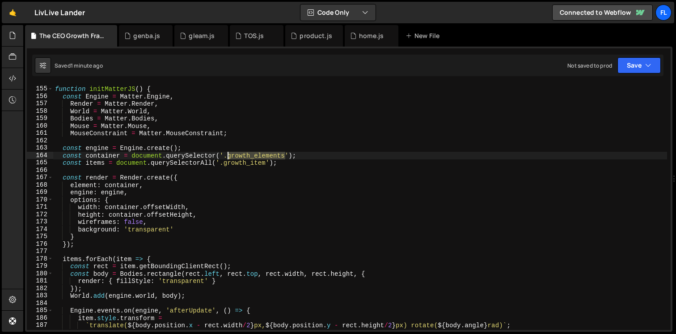
drag, startPoint x: 286, startPoint y: 155, endPoint x: 227, endPoint y: 156, distance: 59.0
click at [227, 156] on div "function initMatterJS ( ) { const Engine = Matter . Engine , Render = Matter . …" at bounding box center [360, 208] width 614 height 260
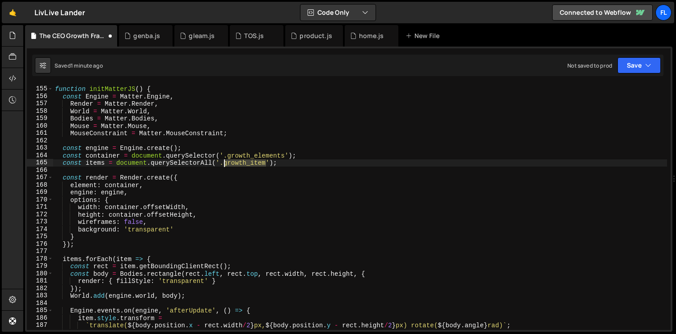
drag, startPoint x: 266, startPoint y: 163, endPoint x: 223, endPoint y: 163, distance: 42.9
click at [223, 163] on div "function initMatterJS ( ) { const Engine = Matter . Engine , Render = Matter . …" at bounding box center [360, 208] width 614 height 260
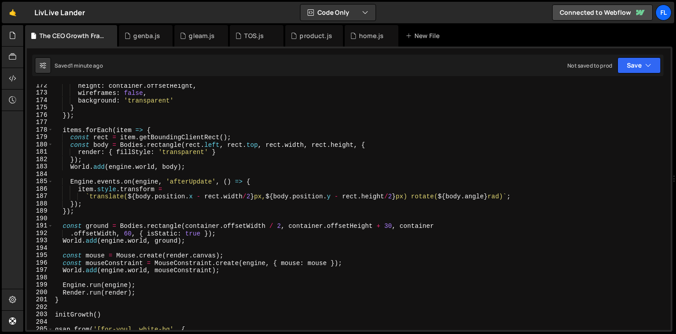
scroll to position [1269, 0]
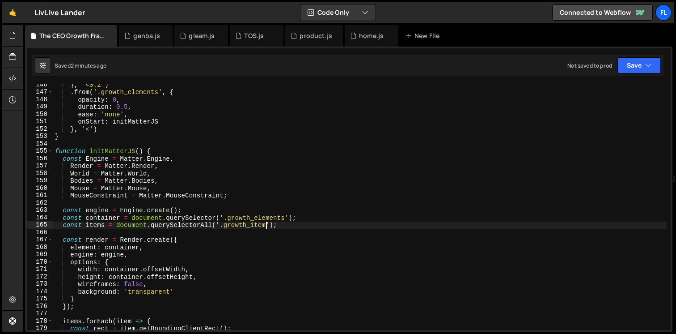
click at [166, 153] on div "} , '<0.2' ) . from ( '.growth_elements' , { opacity : 0 , duration : 0.5 , eas…" at bounding box center [360, 211] width 614 height 260
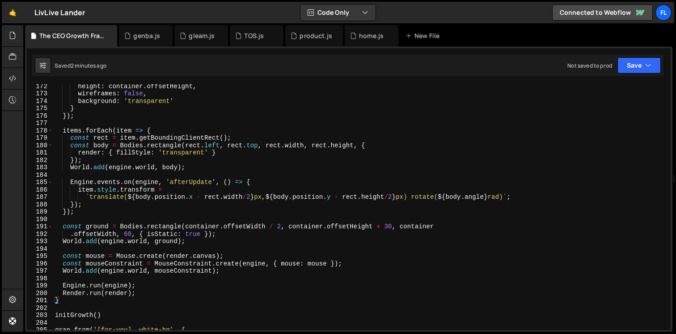
scroll to position [1293, 0]
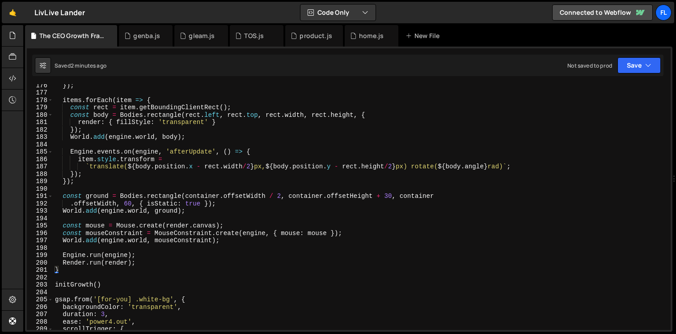
click at [68, 270] on div "}) ; items . forEach ( item => { const rect = item . getBoundingClientRect ( ) …" at bounding box center [360, 211] width 614 height 260
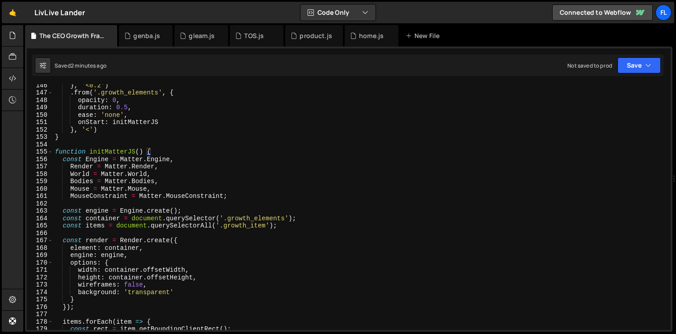
scroll to position [1072, 0]
click at [54, 152] on div "} , '<0.2' ) . from ( '.growth_elements' , { opacity : 0 , duration : 0.5 , eas…" at bounding box center [360, 211] width 614 height 260
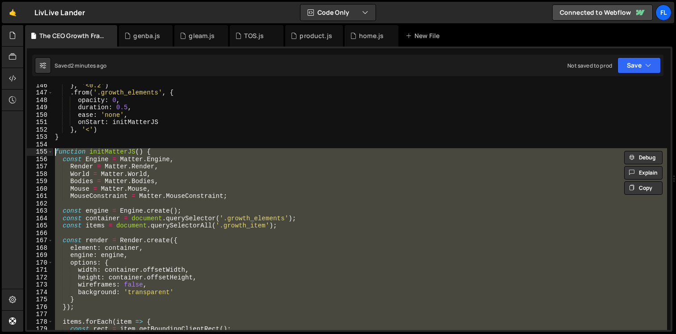
paste textarea "}"
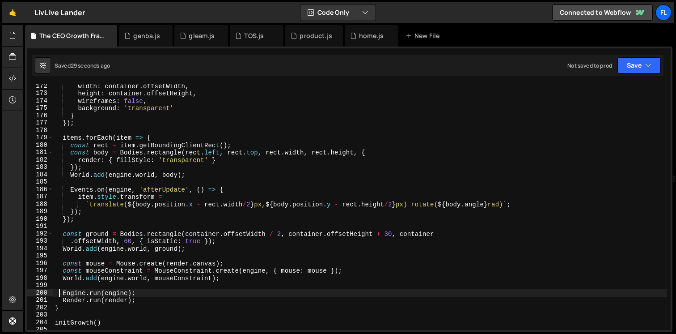
scroll to position [1264, 0]
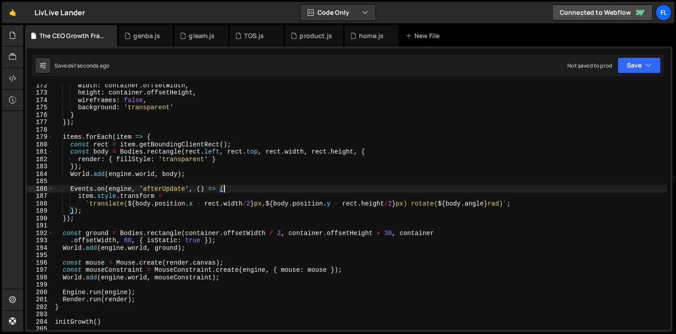
click at [237, 190] on div "width : container . offsetWidth , height : container . offsetHeight , wireframe…" at bounding box center [360, 211] width 614 height 260
click at [87, 305] on div "width : container . offsetWidth , height : container . offsetHeight , wireframe…" at bounding box center [360, 211] width 614 height 260
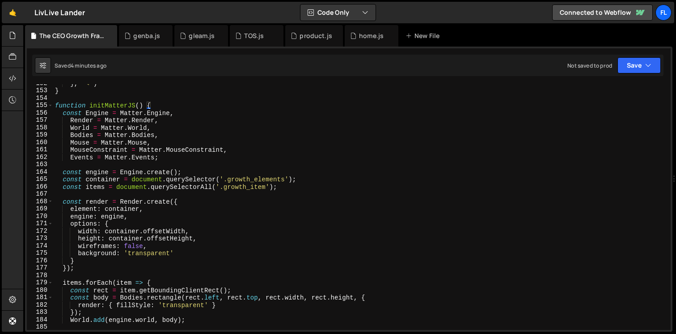
scroll to position [1089, 0]
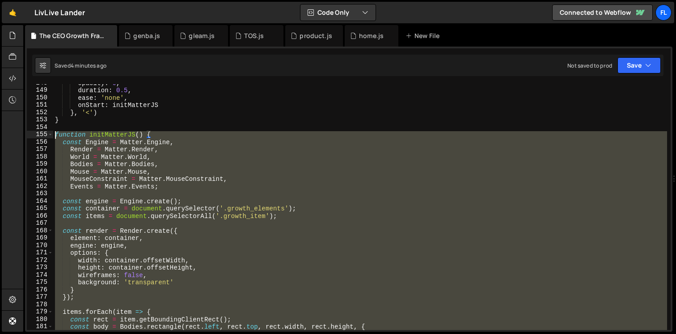
click at [56, 135] on div "opacity : 0 , duration : 0.5 , ease : 'none' , onStart : initMatterJS } , '<' )…" at bounding box center [360, 209] width 614 height 260
paste textarea "}"
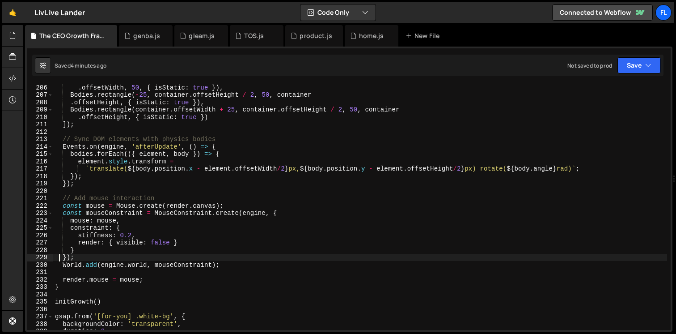
scroll to position [1527, 0]
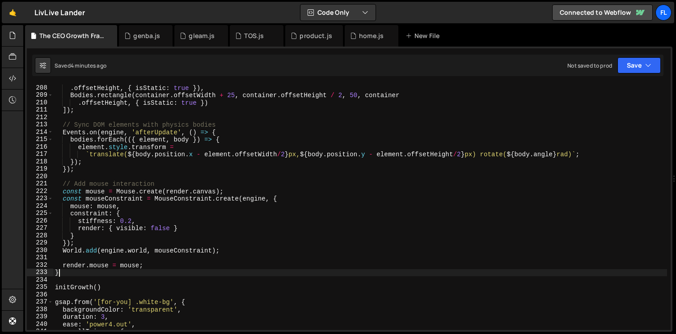
click at [77, 274] on div ". offsetHeight , { isStatic : true }) , Bodies . rectangle ( container . offset…" at bounding box center [360, 214] width 614 height 260
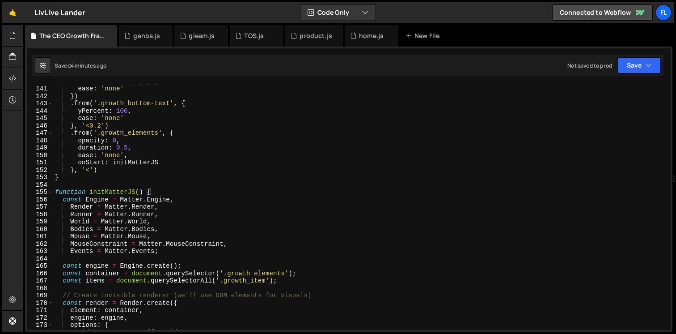
scroll to position [1030, 0]
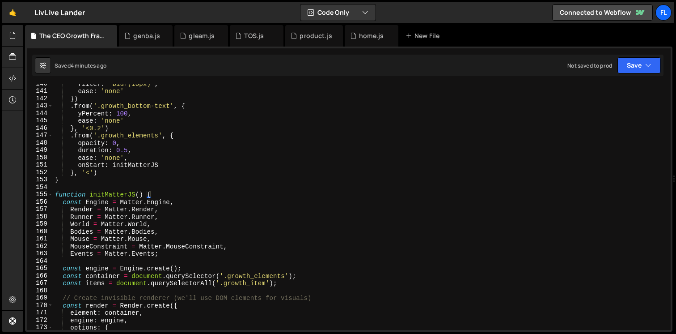
click at [55, 195] on div "filter : 'blur(10px)' , ease : 'none' }) . from ( '.growth_bottom-text' , { yPe…" at bounding box center [360, 210] width 614 height 260
type textarea "function initMatterJS() { const Engine = Matter.Engine,"
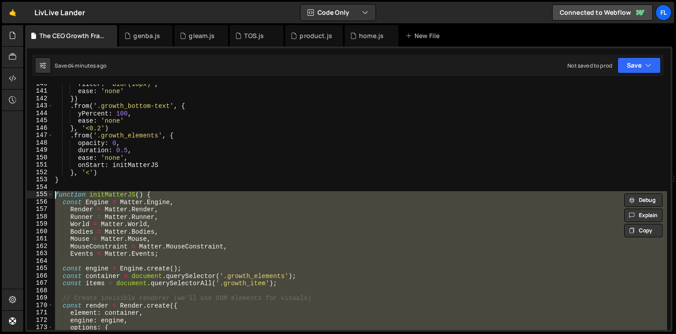
paste textarea
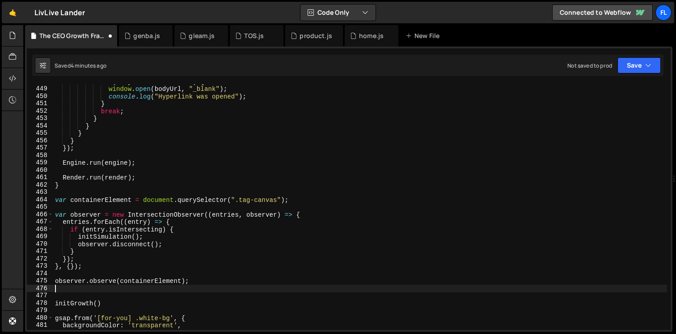
scroll to position [3303, 0]
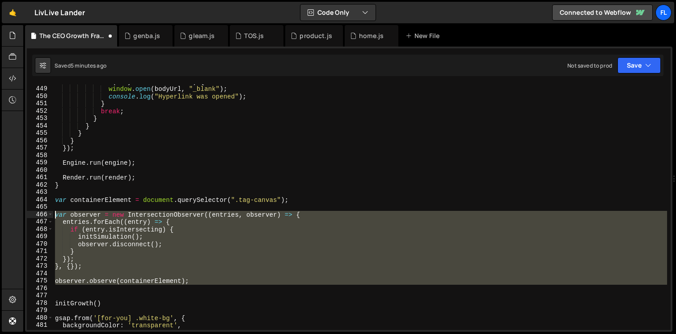
drag, startPoint x: 62, startPoint y: 289, endPoint x: 40, endPoint y: 216, distance: 76.4
click at [40, 216] on div "448 449 450 451 452 453 454 455 456 457 458 459 460 461 462 463 464 465 466 467…" at bounding box center [349, 206] width 644 height 245
type textarea "var observer = new IntersectionObserver((entries, observer) => { entries.forEac…"
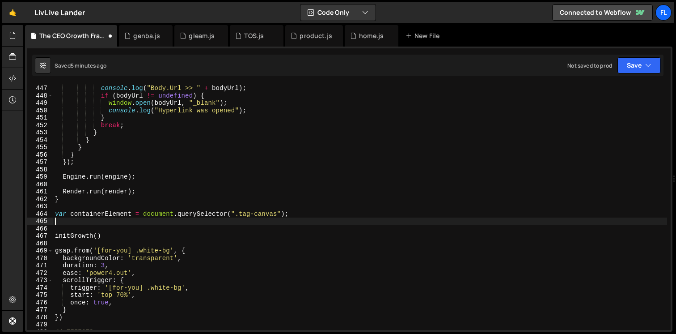
scroll to position [3287, 0]
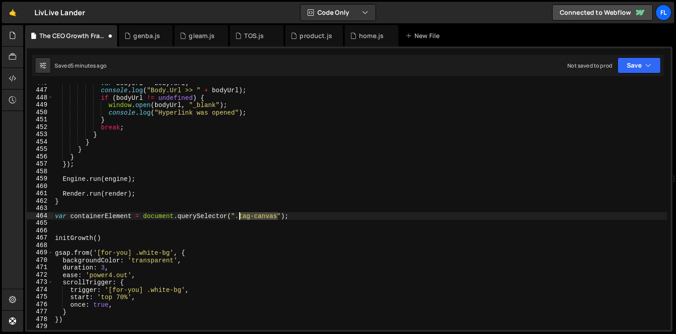
drag, startPoint x: 276, startPoint y: 216, endPoint x: 239, endPoint y: 213, distance: 37.2
click at [239, 213] on div "var bodyUrl = body . url ; console . log ( "Body.Url >> " + bodyUrl ) ; if ( bo…" at bounding box center [360, 209] width 614 height 260
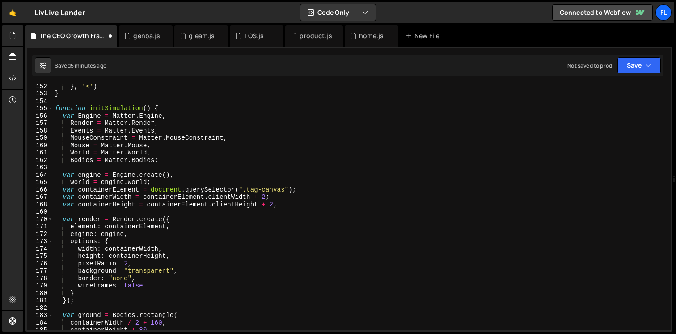
scroll to position [1111, 0]
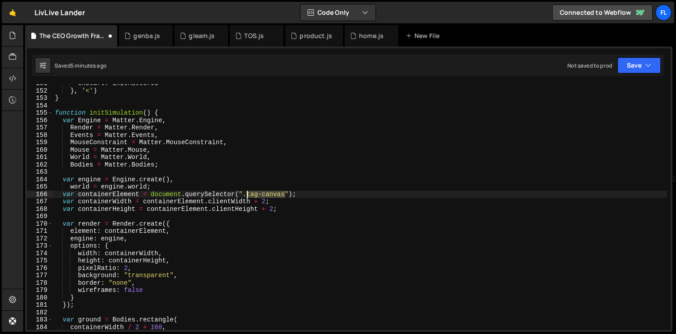
drag, startPoint x: 285, startPoint y: 194, endPoint x: 246, endPoint y: 195, distance: 39.3
click at [246, 195] on div "onStart : initMatterJS } , '<' ) } function initSimulation ( ) { var Engine = M…" at bounding box center [360, 210] width 614 height 260
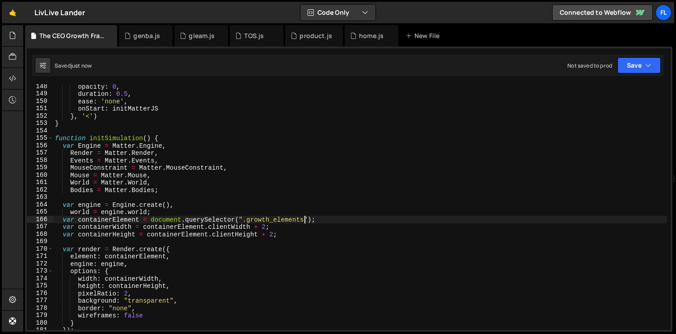
scroll to position [1086, 0]
click at [136, 107] on div "opacity : 0 , duration : 0.5 , ease : 'none' , onStart : initMatterJS } , '<' )…" at bounding box center [360, 213] width 614 height 260
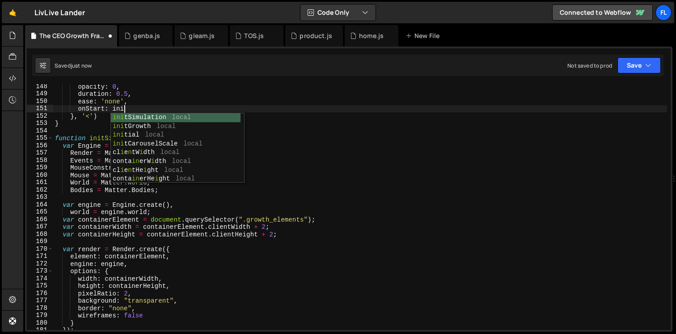
scroll to position [0, 4]
type textarea "onStart: initSimulation"
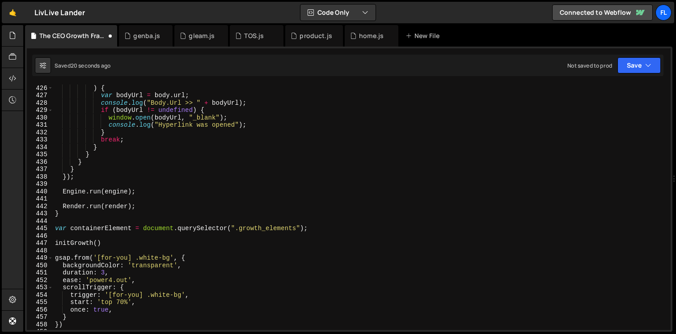
scroll to position [3142, 0]
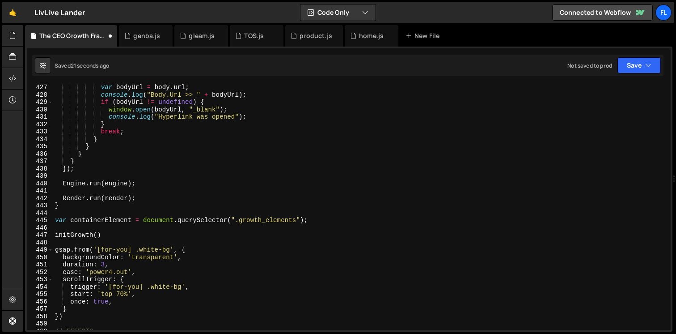
click at [128, 228] on div "var bodyUrl = body . url ; console . log ( "Body.Url >> " + bodyUrl ) ; if ( bo…" at bounding box center [360, 214] width 614 height 260
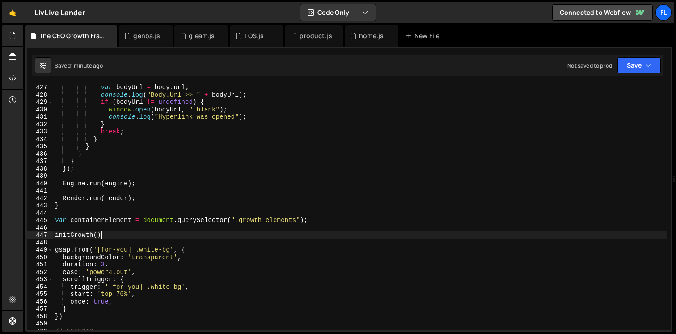
click at [113, 235] on div "var bodyUrl = body . url ; console . log ( "Body.Url >> " + bodyUrl ) ; if ( bo…" at bounding box center [360, 214] width 614 height 260
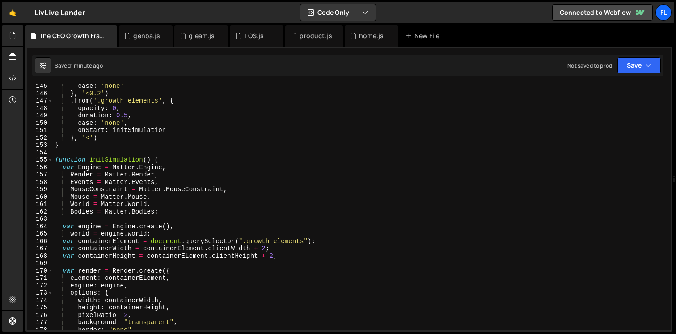
scroll to position [1060, 0]
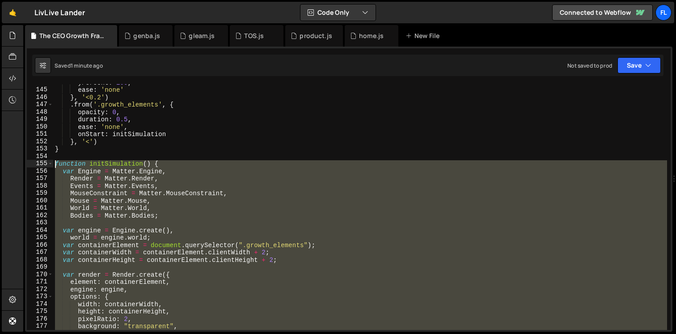
click at [56, 164] on div "yPercent : 100 , ease : 'none' } , '<0.2' ) . from ( '.growth_elements' , { opa…" at bounding box center [360, 209] width 614 height 260
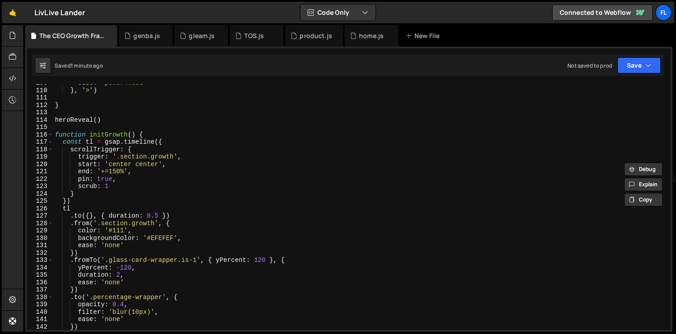
scroll to position [801, 0]
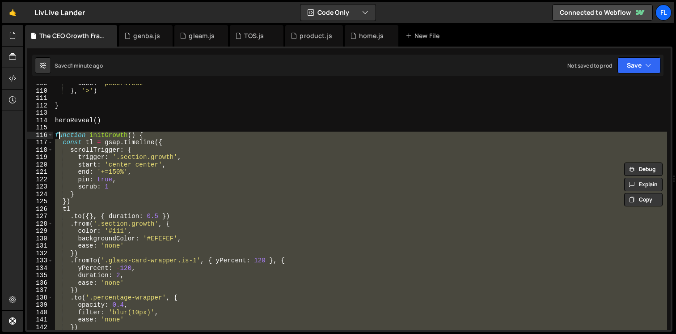
click at [57, 133] on div "ease : 'power4.out' } , '>' ) } heroReveal ( ) function initGrowth ( ) { const …" at bounding box center [360, 210] width 614 height 260
paste textarea "initGrowth()"
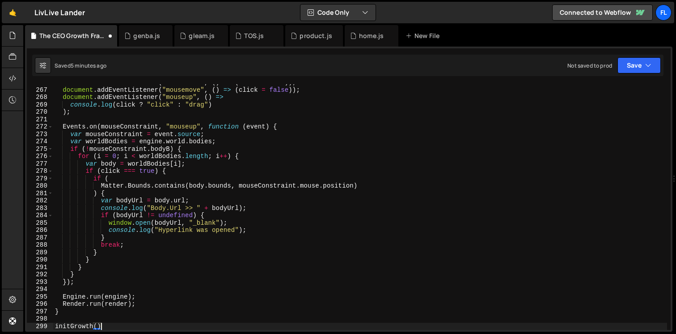
scroll to position [1960, 0]
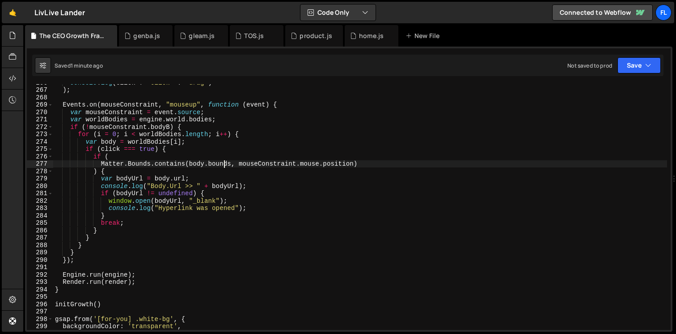
click at [225, 165] on div "console . log ( click ? "click" : "drag" ) ) ; Events . on ( mouseConstraint , …" at bounding box center [360, 209] width 614 height 260
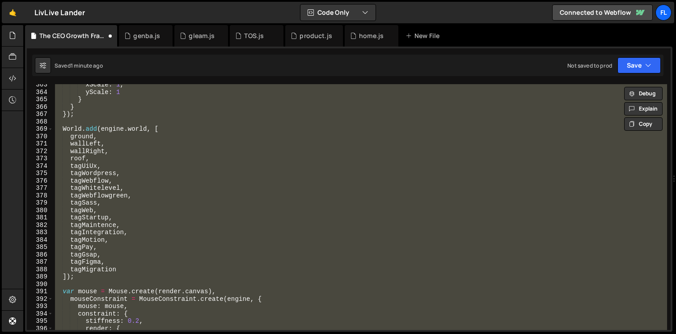
scroll to position [2667, 0]
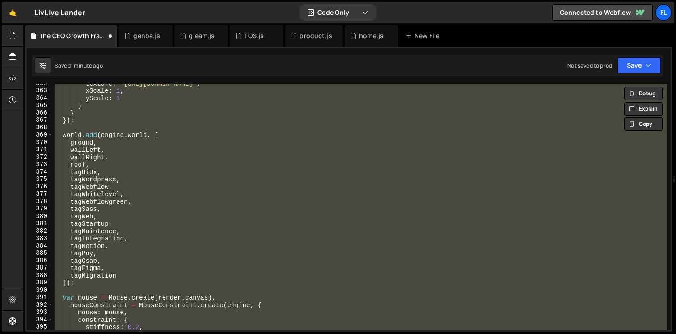
click at [254, 194] on div "texture : "[URL][DOMAIN_NAME]" , xScale : 1 , yScale : 1 } } }) ; World . add (…" at bounding box center [360, 210] width 614 height 260
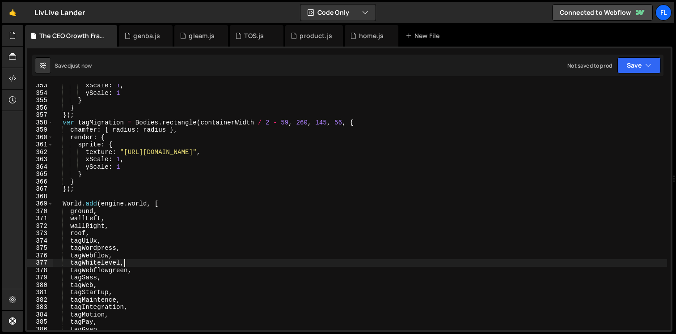
scroll to position [2577, 0]
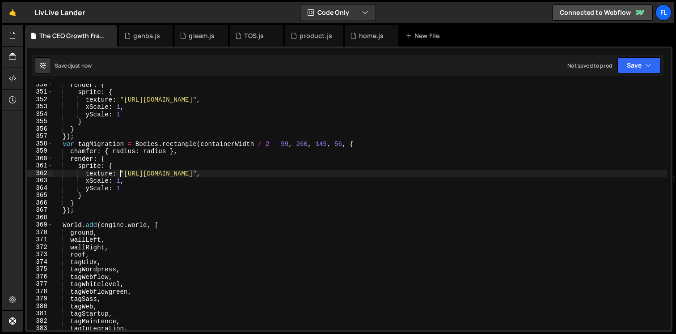
click at [122, 174] on div "render : { sprite : { texture : "[URL][DOMAIN_NAME]" , xScale : 1 , yScale : 1 …" at bounding box center [360, 211] width 614 height 260
drag, startPoint x: 123, startPoint y: 174, endPoint x: 488, endPoint y: 173, distance: 364.4
click at [488, 173] on div "render : { sprite : { texture : "[URL][DOMAIN_NAME]" , xScale : 1 , yScale : 1 …" at bounding box center [360, 211] width 614 height 260
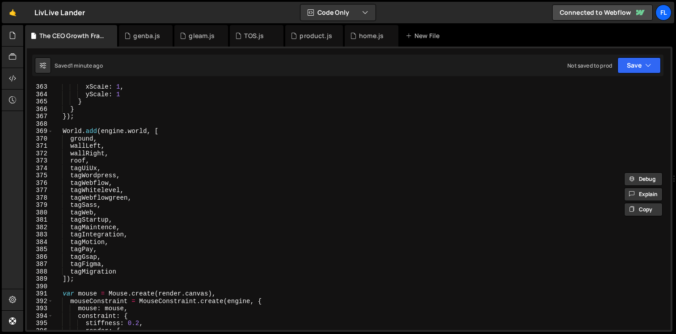
scroll to position [2683, 0]
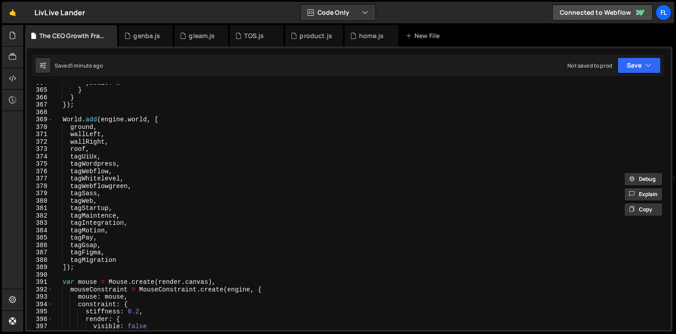
click at [111, 160] on div "yScale : 1 } } }) ; World . add ( engine . world , [ ground , wallLeft , wallRi…" at bounding box center [360, 209] width 614 height 260
click at [105, 157] on div "yScale : 1 } } }) ; World . add ( engine . world , [ ground , wallLeft , wallRi…" at bounding box center [360, 209] width 614 height 260
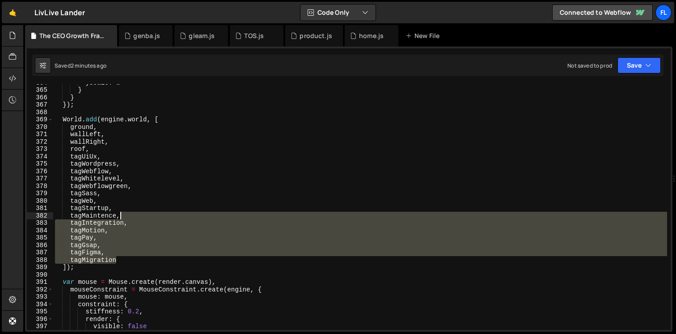
drag, startPoint x: 123, startPoint y: 261, endPoint x: 133, endPoint y: 217, distance: 44.6
click at [133, 217] on div "yScale : 1 } } }) ; World . add ( engine . world , [ ground , wallLeft , wallRi…" at bounding box center [360, 209] width 614 height 260
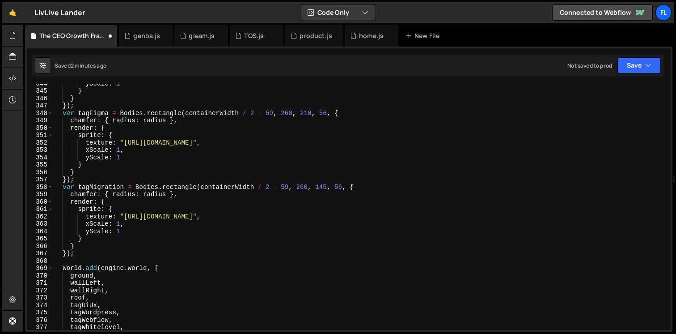
scroll to position [2534, 0]
click at [364, 190] on div "yScale : 1 } } }) ; var tagFigma = Bodies . rectangle ( containerWidth / 2 - 59…" at bounding box center [360, 210] width 614 height 260
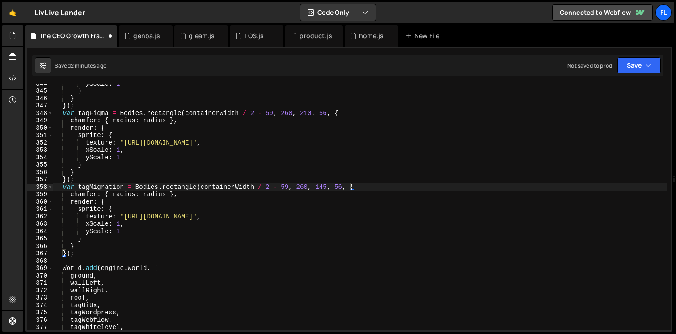
click at [79, 252] on div "yScale : 1 } } }) ; var tagFigma = Bodies . rectangle ( containerWidth / 2 - 59…" at bounding box center [360, 210] width 614 height 260
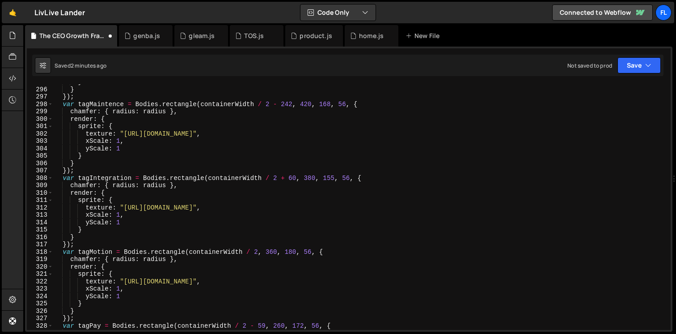
scroll to position [2167, 0]
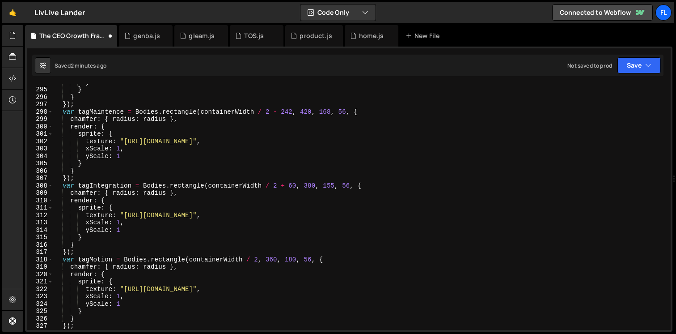
click at [83, 177] on div "yScale : 1 } } }) ; var tagMaintence = Bodies . rectangle ( containerWidth / 2 …" at bounding box center [360, 208] width 614 height 260
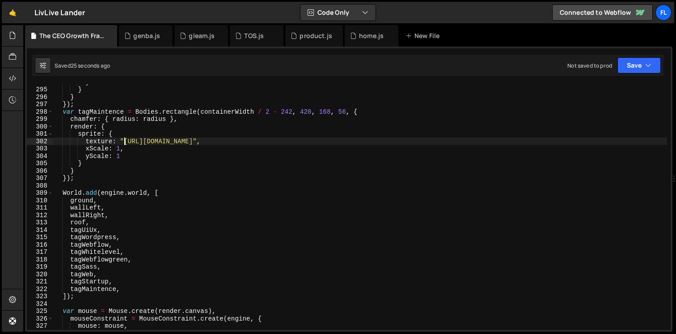
click at [124, 141] on div "yScale : 1 } } }) ; var tagMaintence = Bodies . rectangle ( containerWidth / 2 …" at bounding box center [360, 208] width 614 height 260
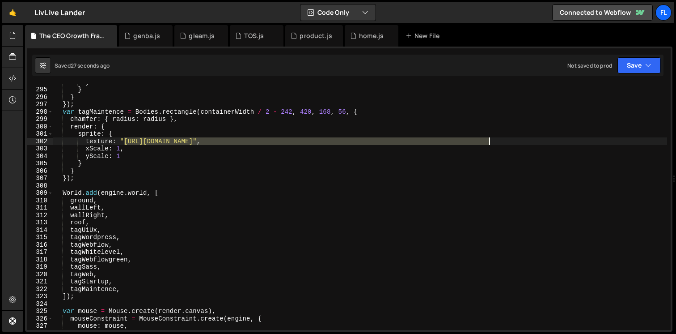
click at [489, 141] on div "yScale : 1 } } }) ; var tagMaintence = Bodies . rectangle ( containerWidth / 2 …" at bounding box center [360, 208] width 614 height 260
paste textarea "[DOMAIN_NAME][URL]"
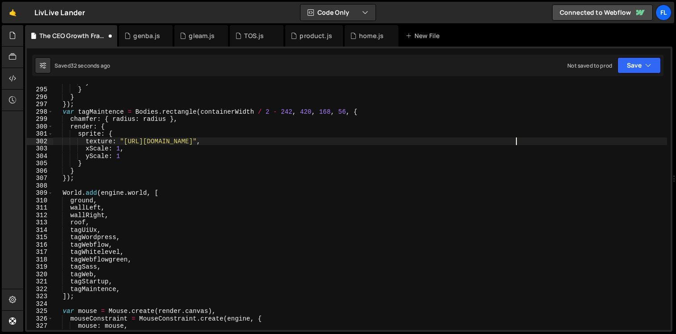
click at [121, 112] on div "yScale : 1 } } }) ; var tagMaintence = Bodies . rectangle ( containerWidth / 2 …" at bounding box center [360, 208] width 614 height 260
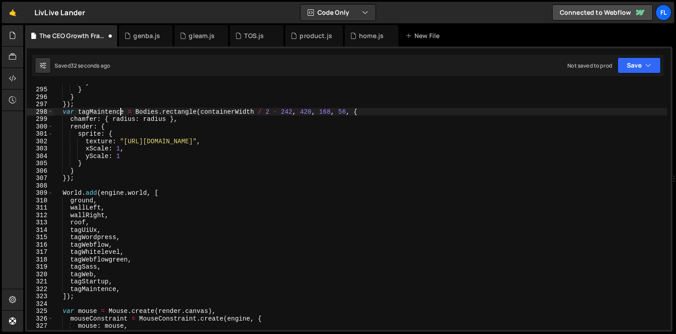
click at [121, 112] on div "yScale : 1 } } }) ; var tagMaintence = Bodies . rectangle ( containerWidth / 2 …" at bounding box center [360, 208] width 614 height 260
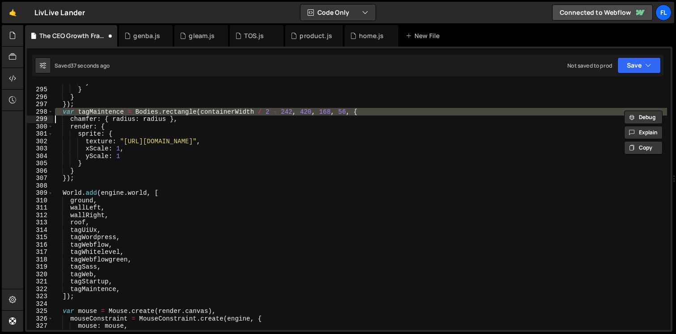
click at [113, 110] on div "yScale : 1 } } }) ; var tagMaintence = Bodies . rectangle ( containerWidth / 2 …" at bounding box center [360, 208] width 614 height 260
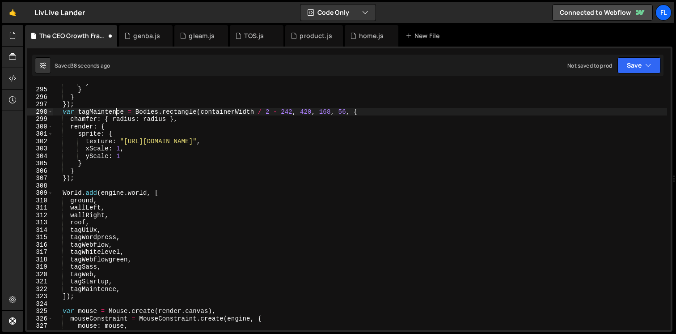
click at [114, 110] on div "yScale : 1 } } }) ; var tagMaintence = Bodies . rectangle ( containerWidth / 2 …" at bounding box center [360, 208] width 614 height 260
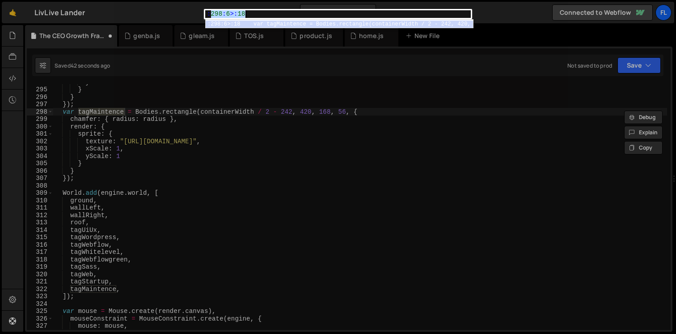
click at [346, 155] on div ":298:6>:18 1 : 298 : 6 >: 18 הההההההההההההההההההההההההההההההההההההההההההההההההה…" at bounding box center [338, 167] width 676 height 334
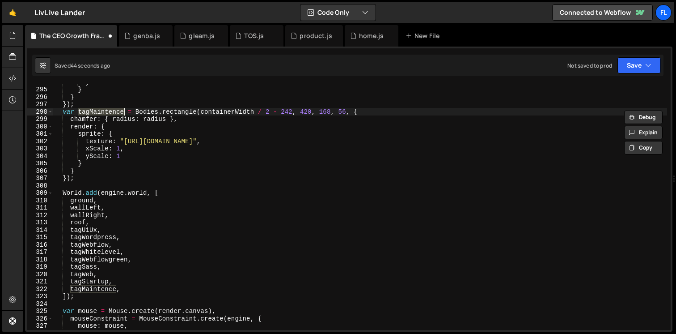
click at [127, 110] on div "yScale : 1 } } }) ; var tagMaintence = Bodies . rectangle ( containerWidth / 2 …" at bounding box center [360, 208] width 614 height 260
click at [125, 111] on div "yScale : 1 } } }) ; var tagMaintence = Bodies . rectangle ( containerWidth / 2 …" at bounding box center [360, 208] width 614 height 260
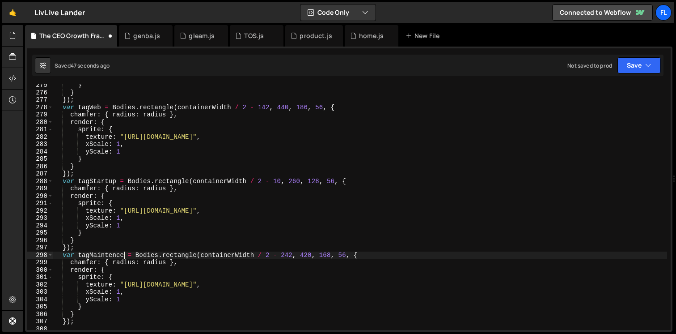
scroll to position [2023, 0]
click at [124, 211] on div "} } }) ; var tagWeb = Bodies . rectangle ( containerWidth / 2 - 142 , 440 , 186…" at bounding box center [360, 211] width 614 height 260
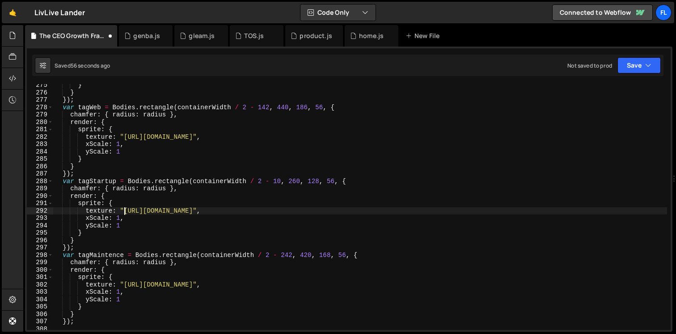
click at [481, 211] on div "} } }) ; var tagWeb = Bodies . rectangle ( containerWidth / 2 - 142 , 440 , 186…" at bounding box center [360, 211] width 614 height 260
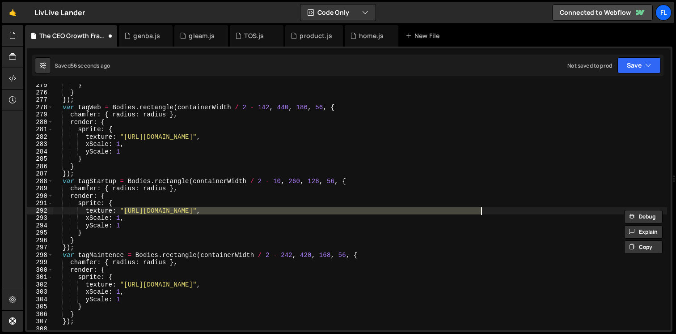
paste textarea "[DOMAIN_NAME][URL]"
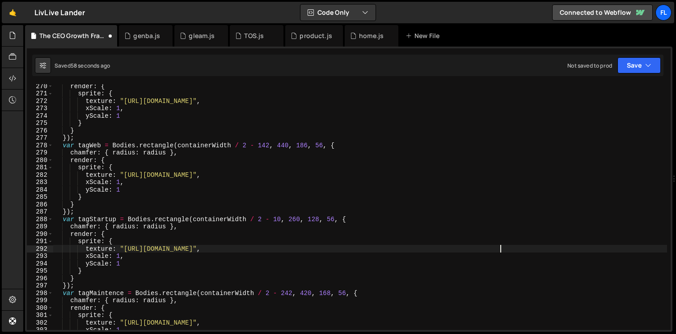
scroll to position [1983, 0]
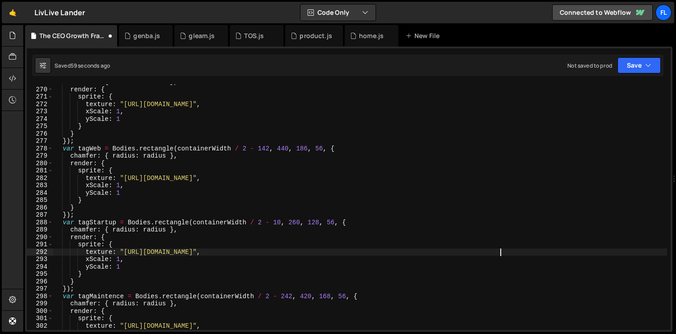
click at [124, 176] on div "chamfer : { radius : radius } , render : { sprite : { texture : "[URL][DOMAIN_N…" at bounding box center [360, 208] width 614 height 260
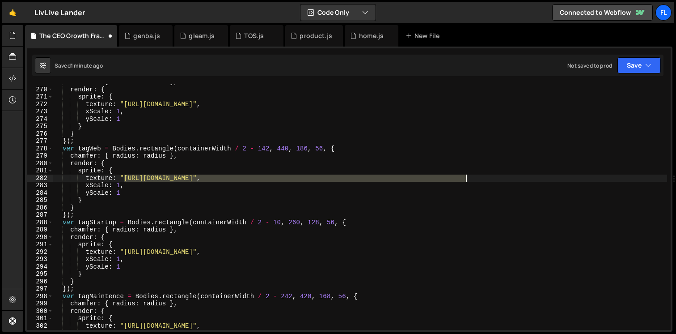
click at [465, 178] on div "chamfer : { radius : radius } , render : { sprite : { texture : "[URL][DOMAIN_N…" at bounding box center [360, 208] width 614 height 260
paste textarea "[DOMAIN_NAME][URL]"
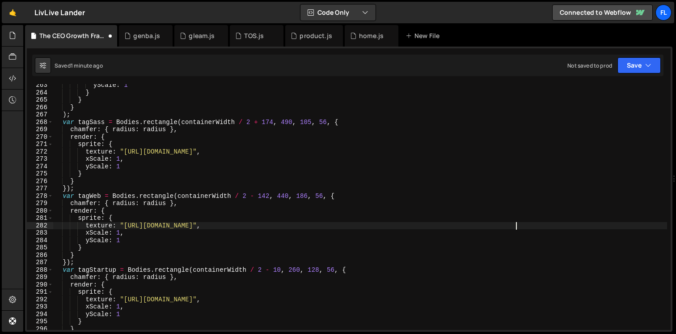
scroll to position [1933, 0]
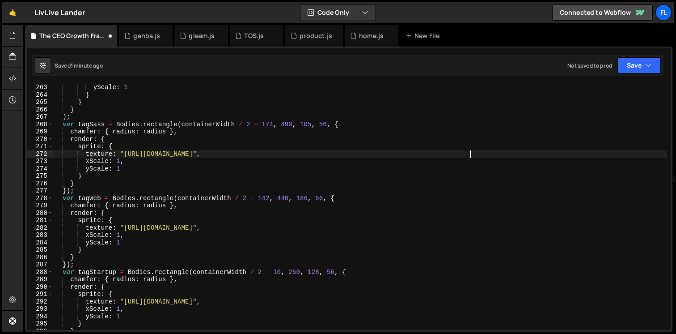
click at [470, 154] on div "yScale : 1 } } } ) ; var tagSass = Bodies . rectangle ( containerWidth / 2 + 17…" at bounding box center [360, 214] width 614 height 260
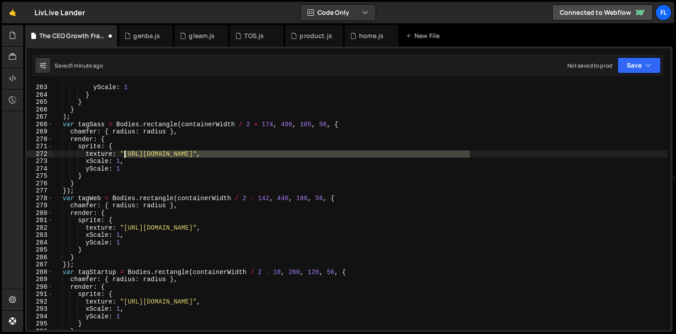
click at [124, 154] on div "yScale : 1 } } } ) ; var tagSass = Bodies . rectangle ( containerWidth / 2 + 17…" at bounding box center [360, 214] width 614 height 260
paste textarea "[DOMAIN_NAME][URL]"
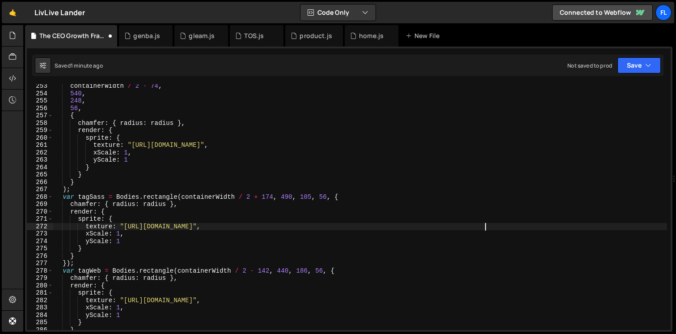
scroll to position [1861, 0]
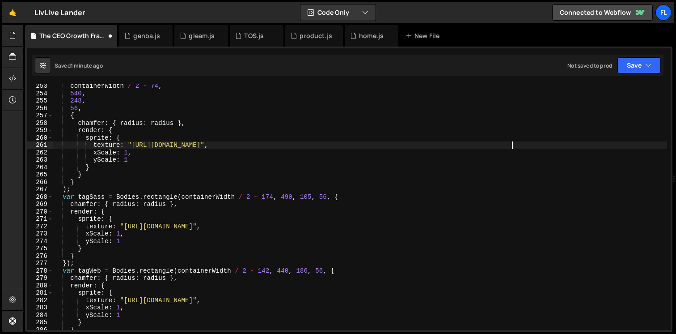
click at [511, 144] on div "containerWidth / 2 - 74 , 540 , 248 , 56 , { chamfer : { radius : radius } , re…" at bounding box center [360, 212] width 614 height 260
click at [131, 144] on div "containerWidth / 2 - 74 , 540 , 248 , 56 , { chamfer : { radius : radius } , re…" at bounding box center [360, 212] width 614 height 260
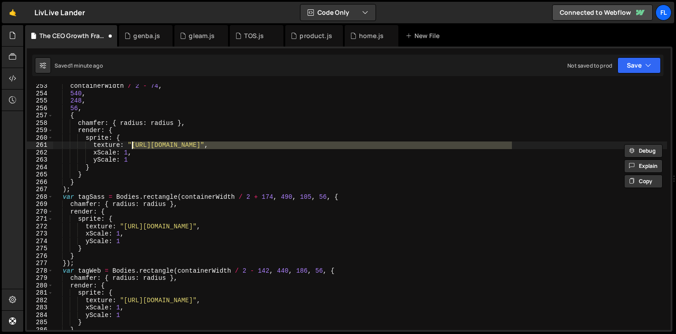
paste textarea "[DOMAIN_NAME][URL]"
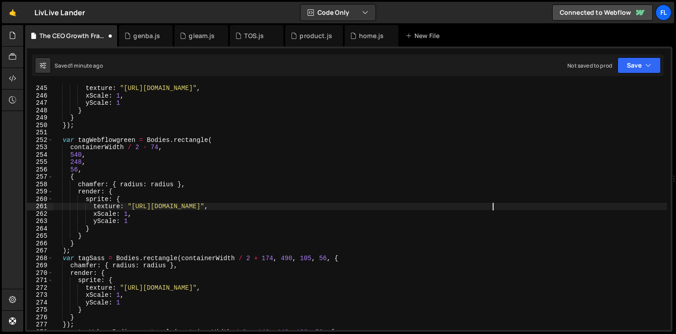
scroll to position [1752, 0]
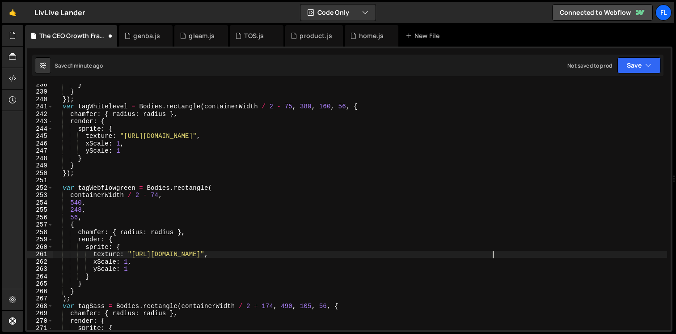
click at [492, 135] on div "} } }) ; var tagWhitelevel = Bodies . rectangle ( containerWidth / 2 - 75 , 380…" at bounding box center [360, 210] width 614 height 260
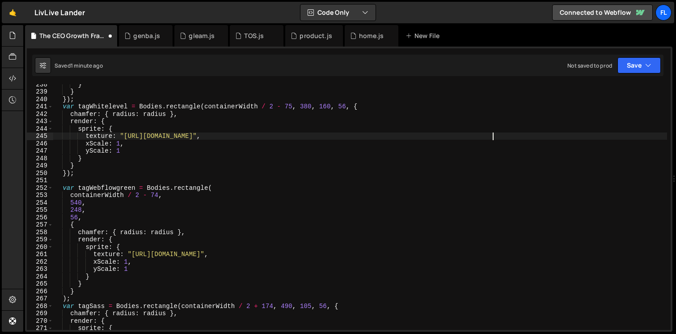
click at [125, 138] on div "} } }) ; var tagWhitelevel = Bodies . rectangle ( containerWidth / 2 - 75 , 380…" at bounding box center [360, 210] width 614 height 260
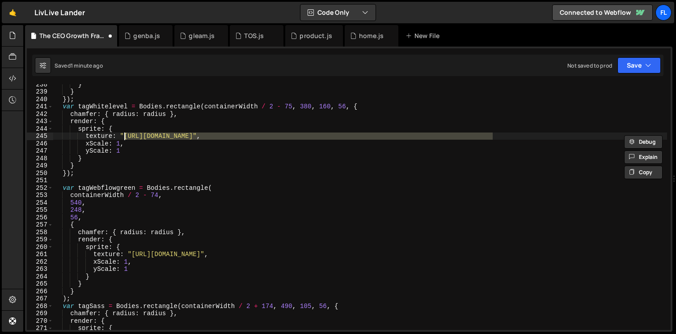
paste textarea "[DOMAIN_NAME][URL]"
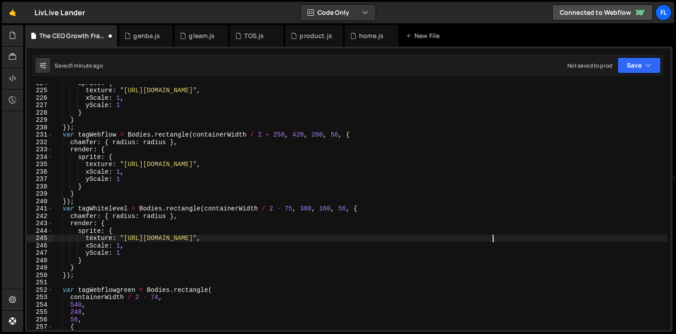
scroll to position [1626, 0]
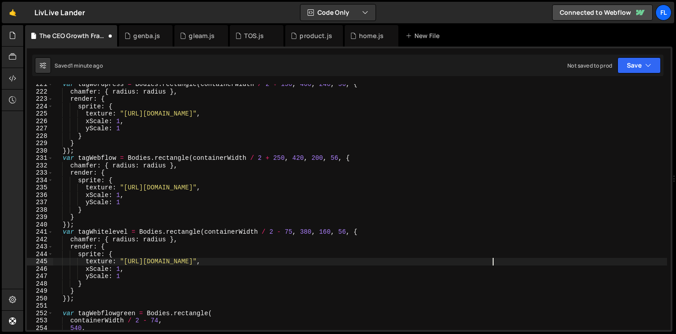
click at [481, 186] on div "var tagWordpress = Bodies . rectangle ( containerWidth / 2 + 150 , 460 , 240 , …" at bounding box center [360, 210] width 614 height 260
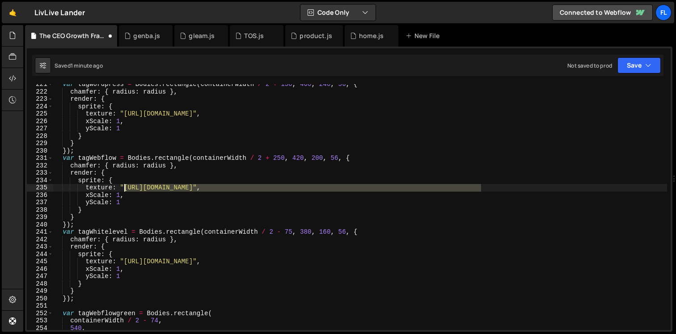
click at [124, 188] on div "var tagWordpress = Bodies . rectangle ( containerWidth / 2 + 150 , 460 , 240 , …" at bounding box center [360, 210] width 614 height 260
paste textarea "[DOMAIN_NAME][URL]"
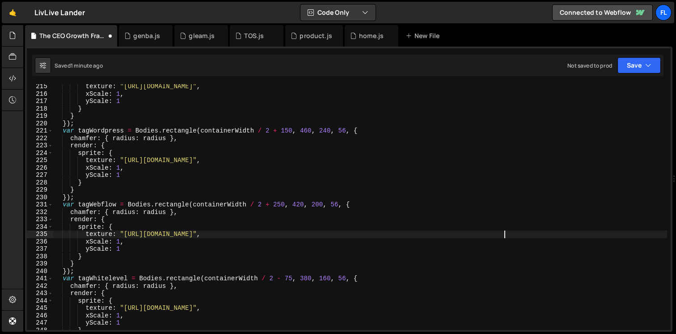
scroll to position [1566, 0]
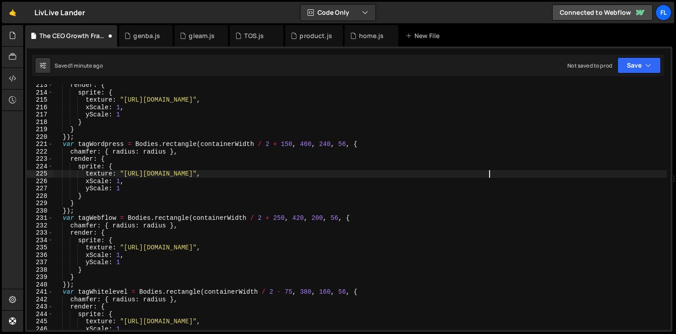
click at [487, 173] on div "render : { sprite : { texture : "[URL][DOMAIN_NAME]" , xScale : 1 , yScale : 1 …" at bounding box center [360, 211] width 614 height 260
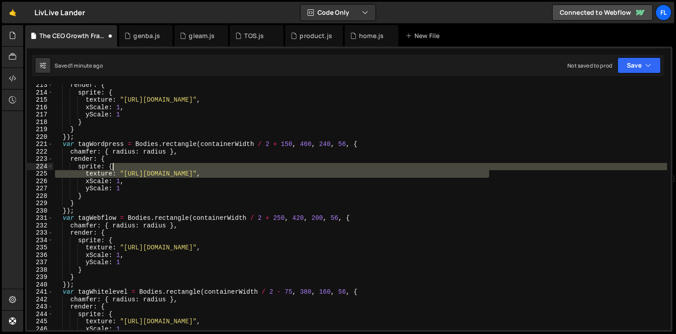
click at [122, 170] on div "render : { sprite : { texture : "[URL][DOMAIN_NAME]" , xScale : 1 , yScale : 1 …" at bounding box center [360, 211] width 614 height 260
click at [123, 173] on div "render : { sprite : { texture : "[URL][DOMAIN_NAME]" , xScale : 1 , yScale : 1 …" at bounding box center [360, 206] width 614 height 245
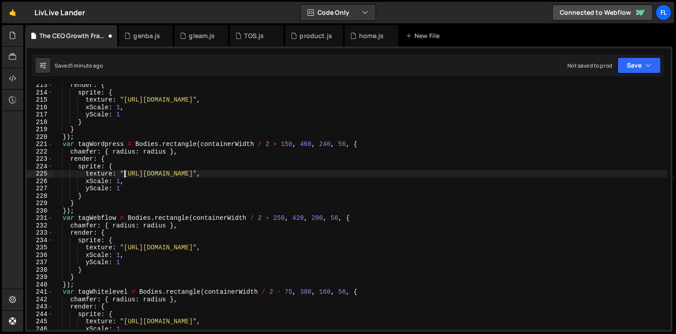
click at [488, 173] on div "render : { sprite : { texture : "[URL][DOMAIN_NAME]" , xScale : 1 , yScale : 1 …" at bounding box center [360, 211] width 614 height 260
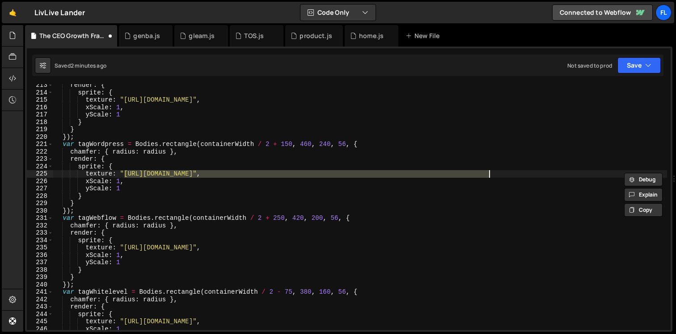
paste textarea "[DOMAIN_NAME][URL]"
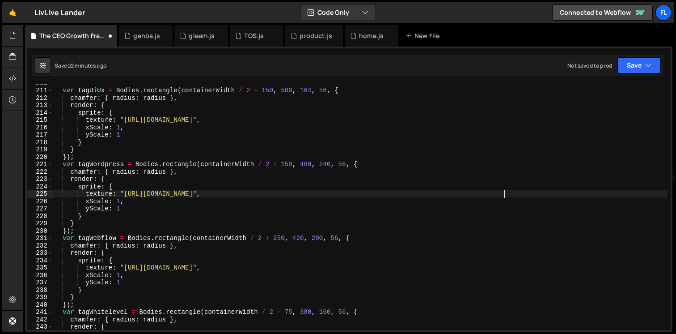
scroll to position [1488, 0]
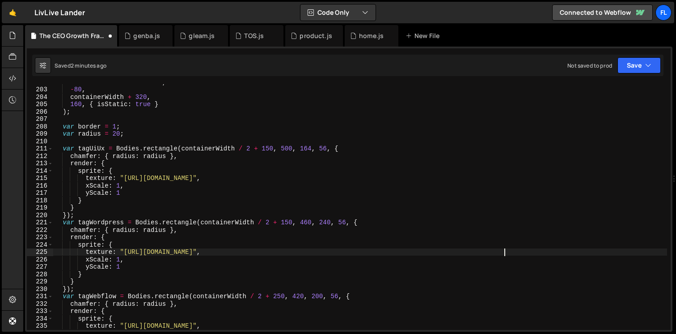
click at [470, 179] on div "containerWidth / 2 + 160 , - 80 , containerWidth + 320 , 160 , { isStatic : tru…" at bounding box center [360, 208] width 614 height 260
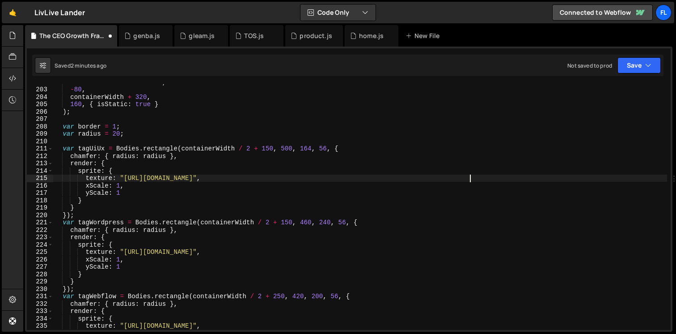
click at [124, 178] on div "containerWidth / 2 + 160 , - 80 , containerWidth + 320 , 160 , { isStatic : tru…" at bounding box center [360, 208] width 614 height 260
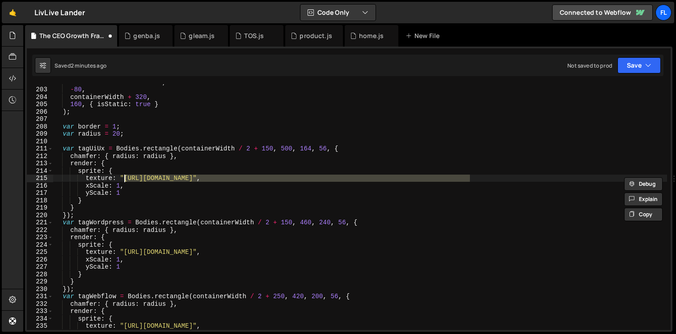
paste textarea "[DOMAIN_NAME][URL]"
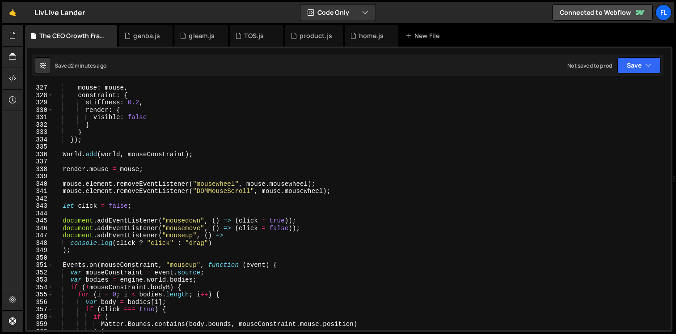
scroll to position [2423, 0]
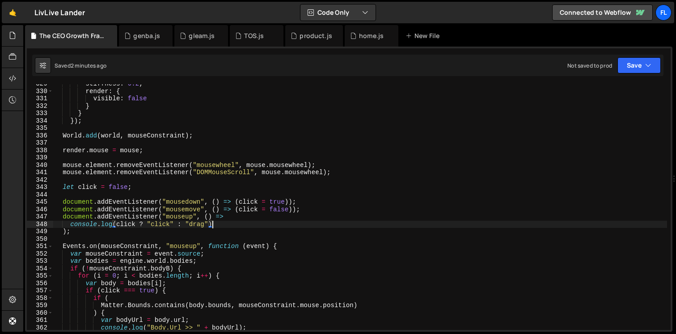
click at [221, 225] on div "stiffness : 0.2 , render : { visible : false } } }) ; World . add ( world , mou…" at bounding box center [360, 210] width 614 height 260
type textarea "console.log(click ? "click" : "drag")"
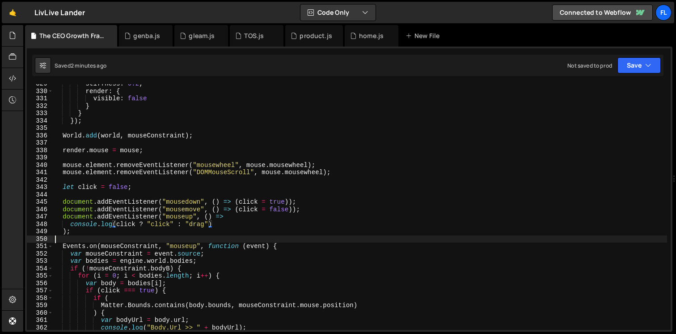
click at [91, 237] on div "stiffness : 0.2 , render : { visible : false } } }) ; World . add ( world , mou…" at bounding box center [360, 210] width 614 height 260
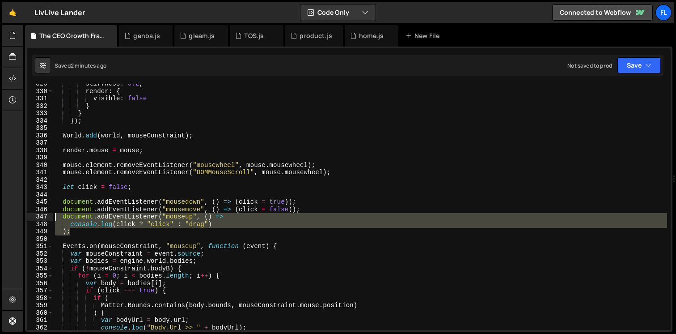
drag, startPoint x: 72, startPoint y: 233, endPoint x: 47, endPoint y: 218, distance: 29.7
click at [47, 218] on div "329 330 331 332 333 334 335 336 337 338 339 340 341 342 343 344 345 346 347 348…" at bounding box center [349, 206] width 644 height 245
type textarea "document.addEventListener("mouseup", () => console.log(click ? "click" : "drag")"
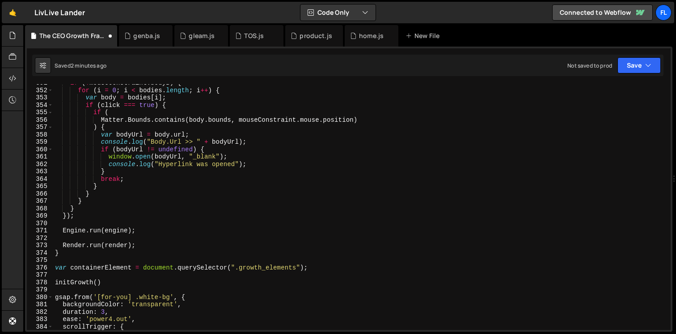
scroll to position [2587, 0]
click at [185, 207] on div "if ( ! mouseConstraint . bodyB ) { for ( i = 0 ; i < bodies . length ; i ++ ) {…" at bounding box center [360, 209] width 614 height 260
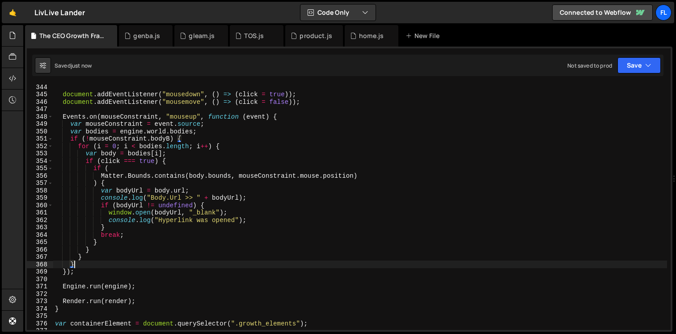
scroll to position [2530, 0]
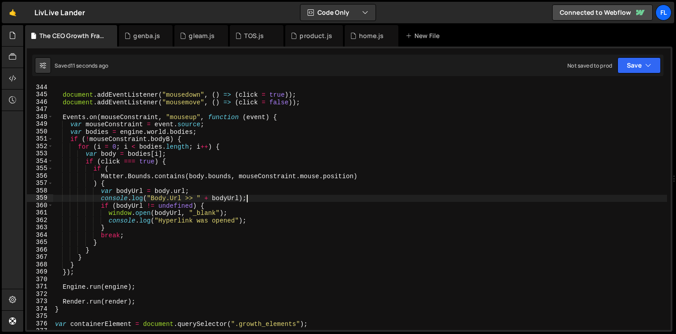
click at [266, 197] on div "document . addEventListener ( "mousedown" , ( ) => ( click = true )) ; document…" at bounding box center [360, 214] width 614 height 260
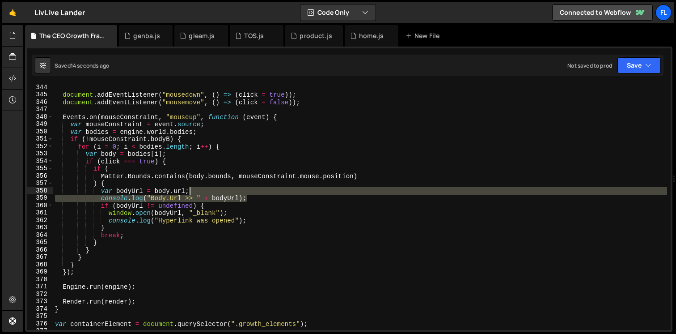
drag, startPoint x: 258, startPoint y: 197, endPoint x: 254, endPoint y: 194, distance: 4.8
click at [254, 194] on div "document . addEventListener ( "mousedown" , ( ) => ( click = true )) ; document…" at bounding box center [360, 214] width 614 height 260
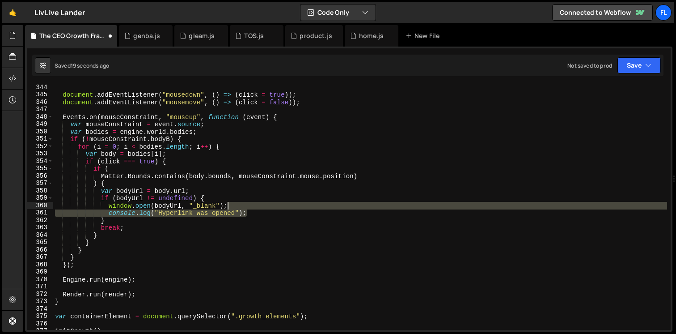
drag, startPoint x: 253, startPoint y: 213, endPoint x: 250, endPoint y: 207, distance: 6.8
click at [250, 207] on div "document . addEventListener ( "mousedown" , ( ) => ( click = true )) ; document…" at bounding box center [360, 214] width 614 height 260
type textarea "[DOMAIN_NAME](bodyUrl, "_blank");"
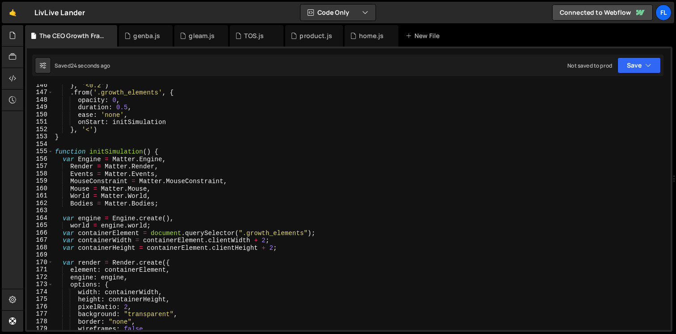
scroll to position [1072, 0]
